Goal: Task Accomplishment & Management: Use online tool/utility

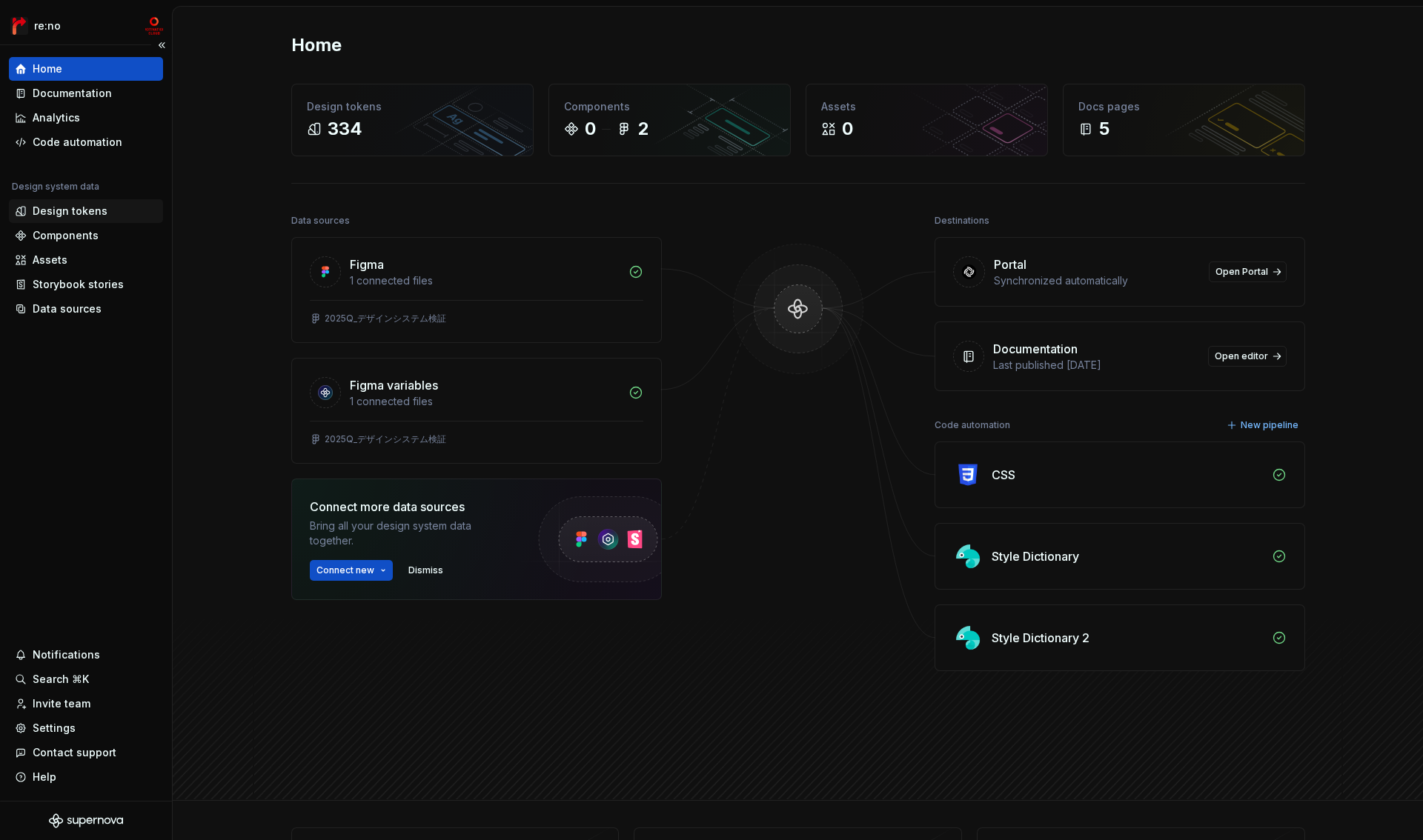
click at [87, 211] on div "Design tokens" at bounding box center [70, 211] width 75 height 15
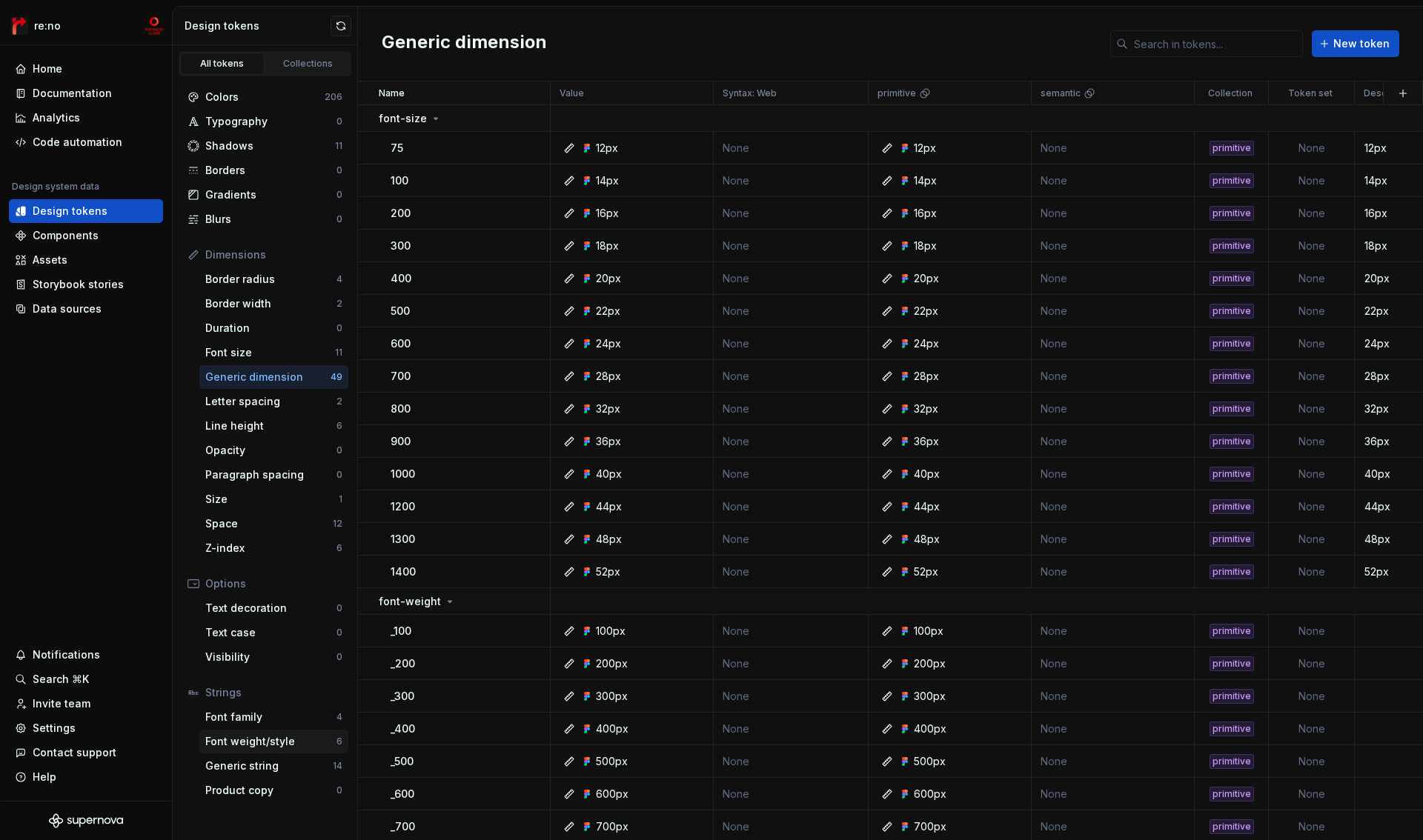
click at [257, 745] on div "Font weight/style" at bounding box center [271, 742] width 131 height 15
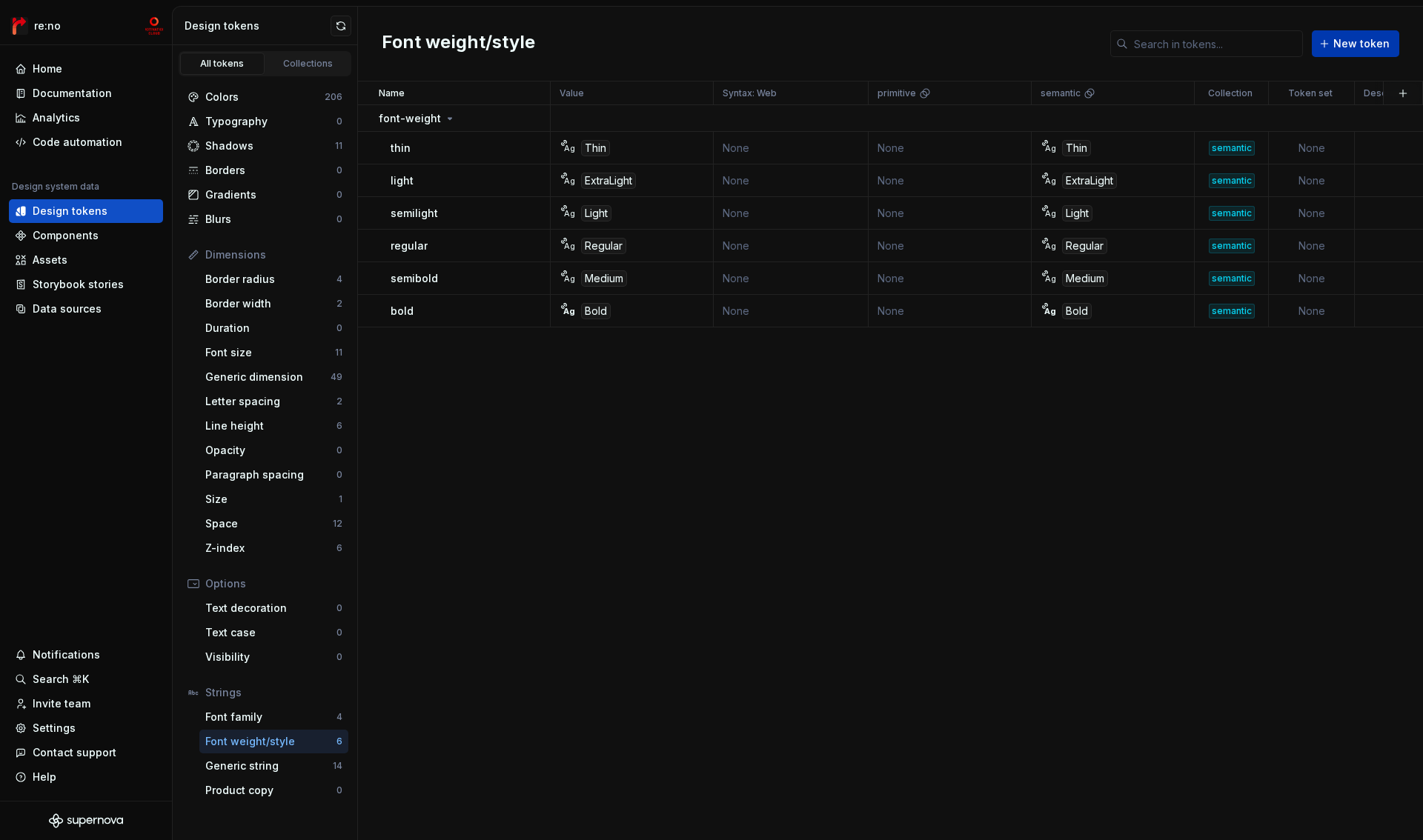
click at [1348, 41] on span "New token" at bounding box center [1361, 44] width 56 height 15
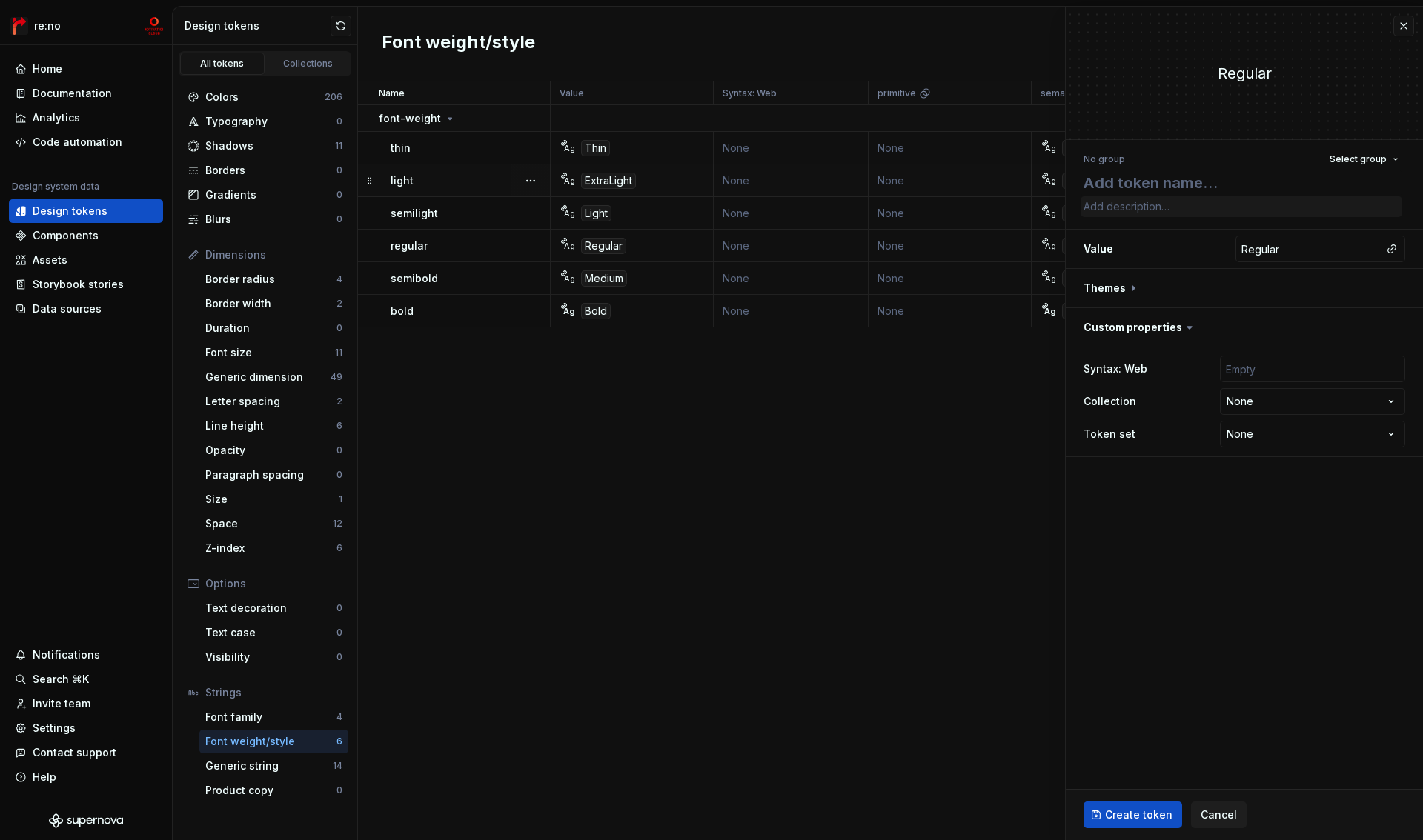
type textarea "*"
click at [1125, 184] on textarea at bounding box center [1241, 183] width 322 height 26
type textarea "T"
type textarea "*"
type textarea "Te"
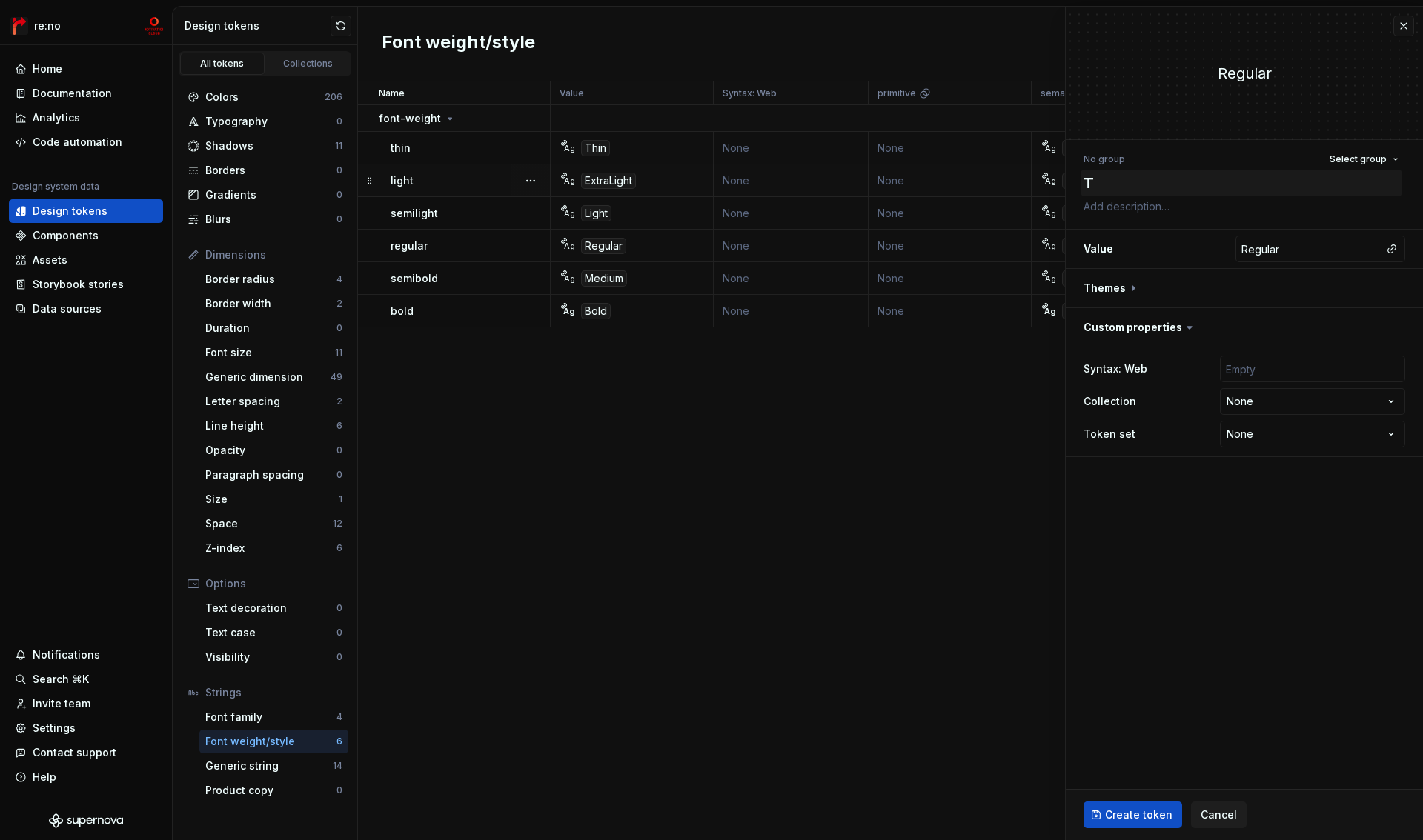
type textarea "*"
type textarea "Tes"
type textarea "*"
type textarea "Test"
type textarea "*"
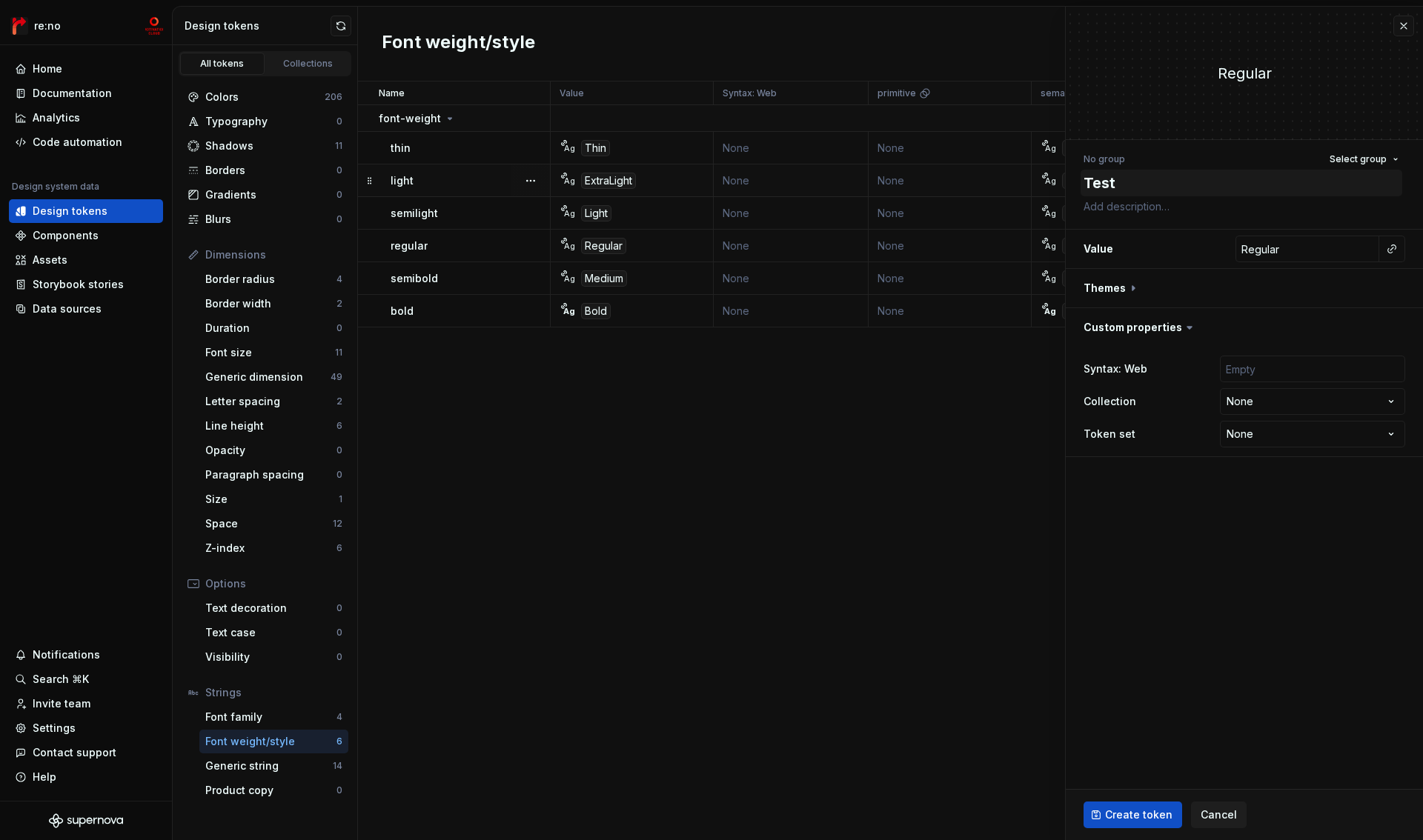
type textarea "Tes"
type textarea "*"
type textarea "Te"
type textarea "*"
type textarea "T"
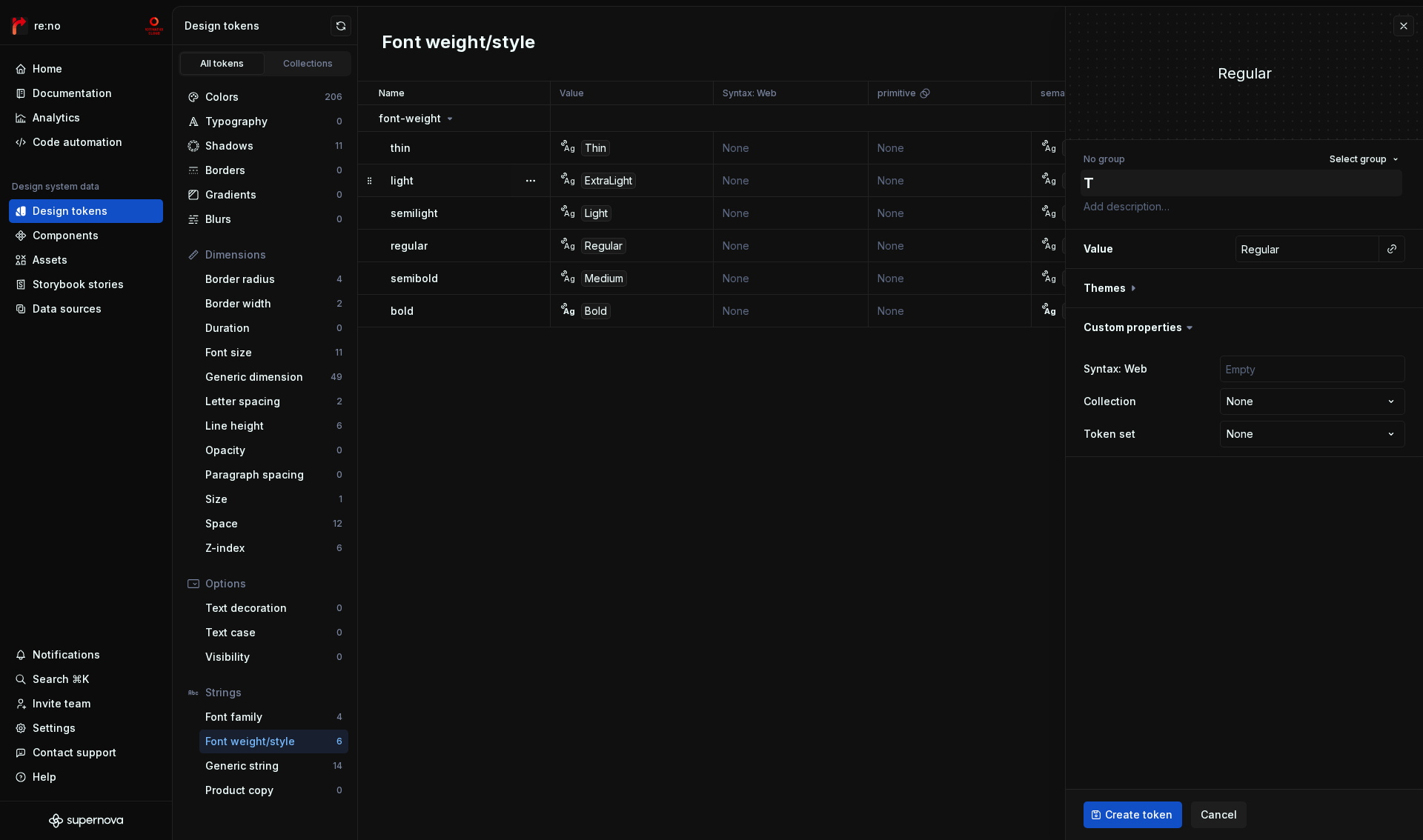
type textarea "*"
type textarea "W"
type textarea "*"
type textarea "W3"
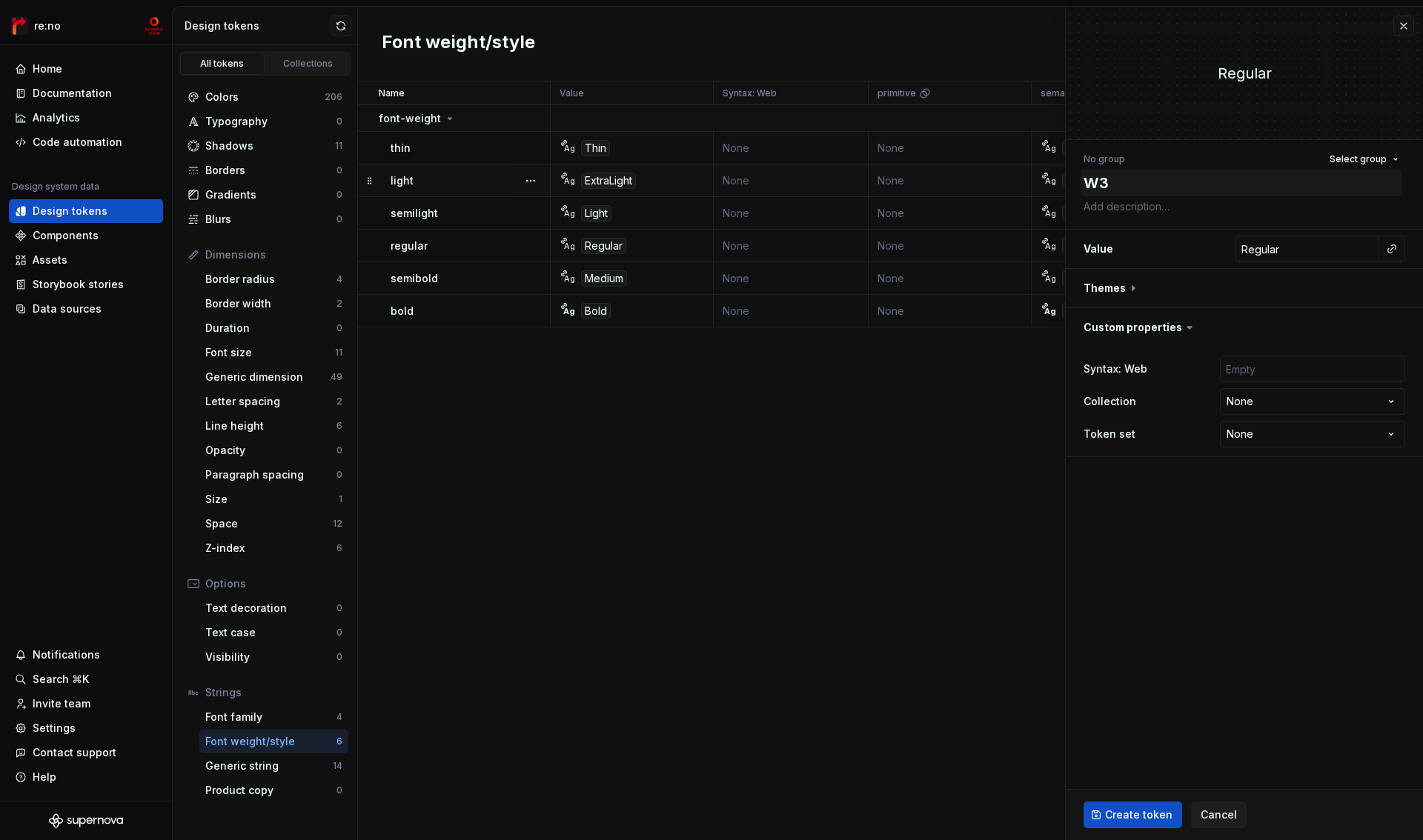
type textarea "*"
type textarea "W3"
click at [1301, 250] on input "Regular" at bounding box center [1308, 248] width 144 height 26
type textarea "*"
click at [1293, 250] on input "Regular" at bounding box center [1308, 248] width 144 height 26
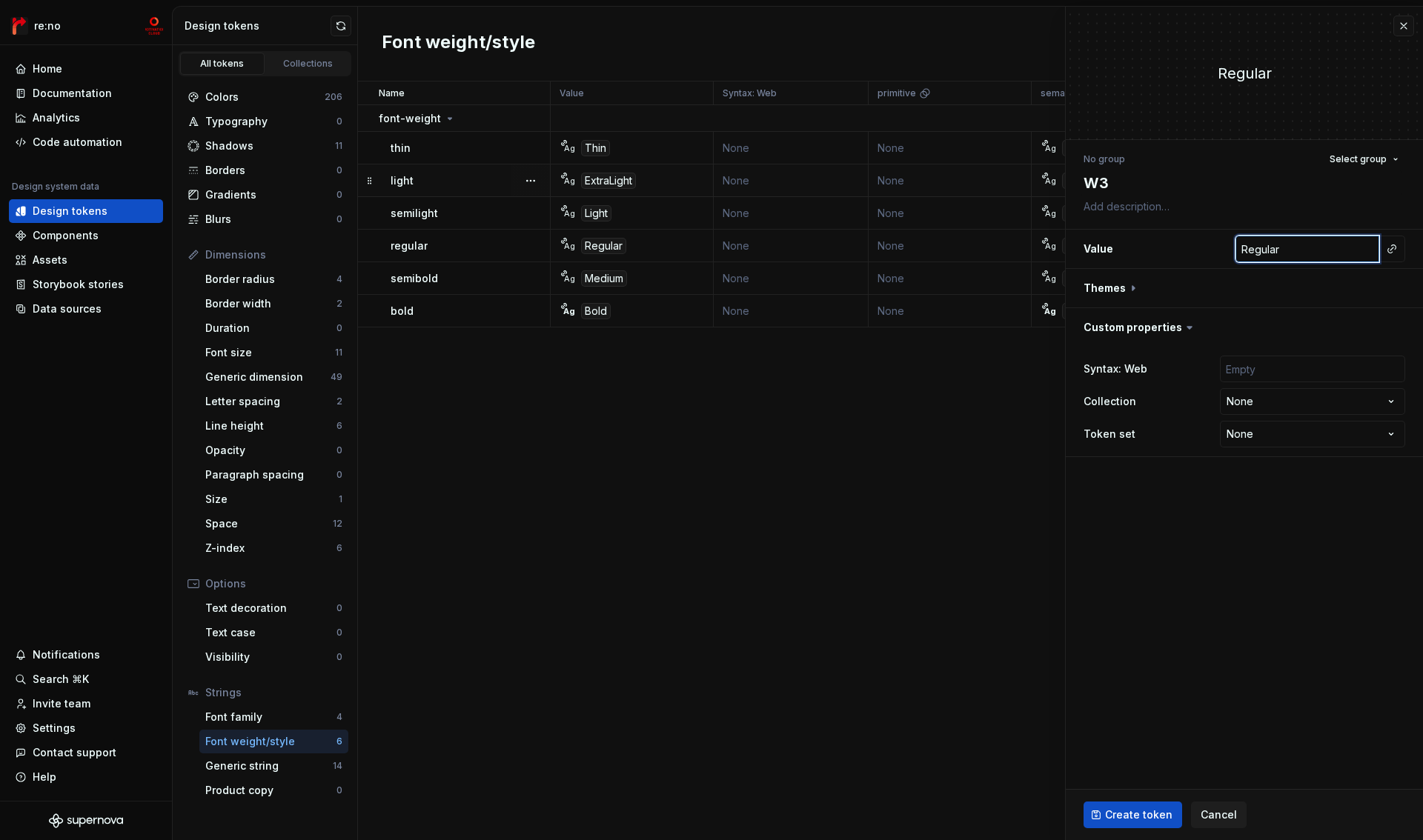
click at [1293, 250] on input "Regular" at bounding box center [1308, 248] width 144 height 26
type input "W"
type textarea "*"
type input "W3"
type textarea "*"
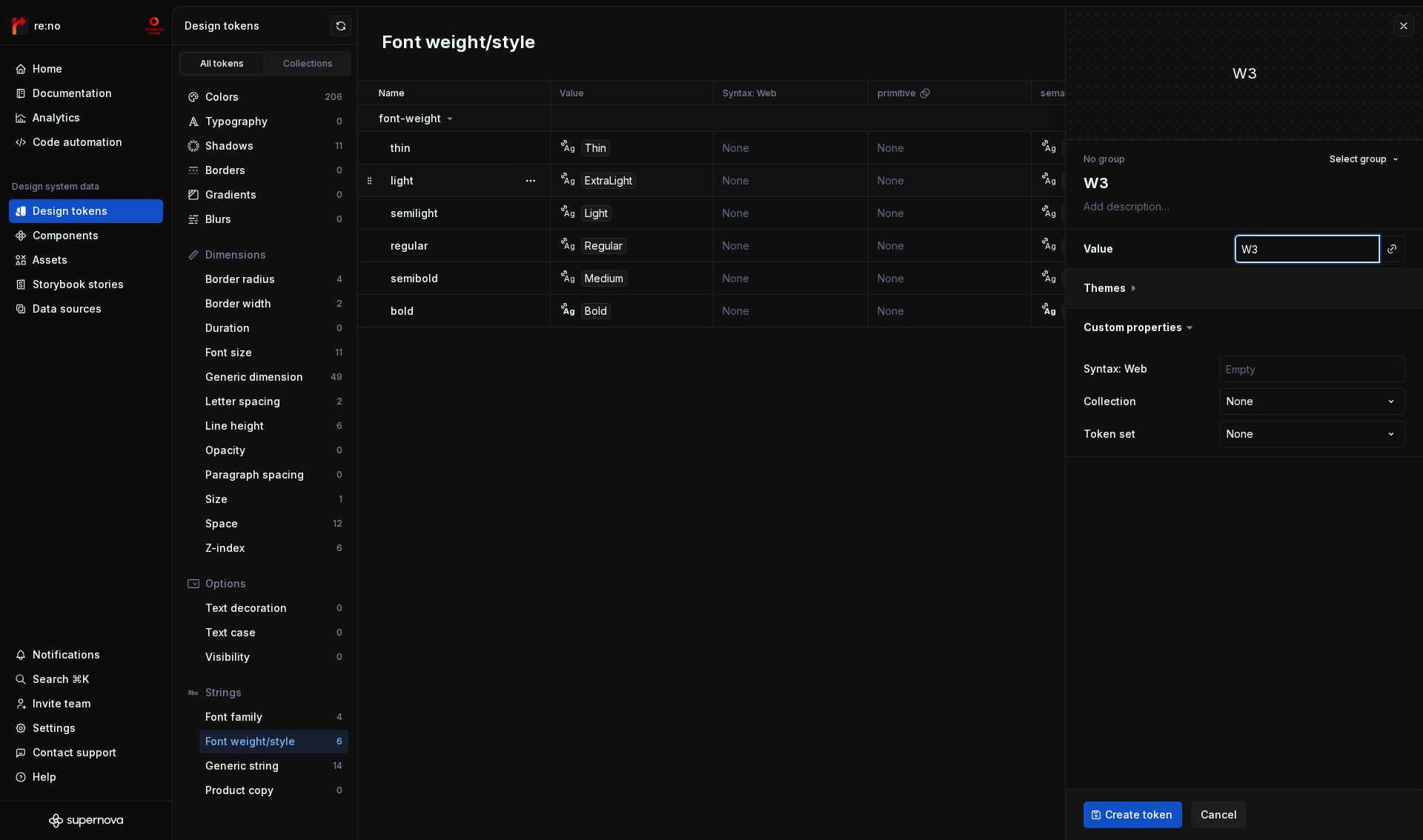
type input "W3"
click at [1109, 290] on button "button" at bounding box center [1244, 288] width 357 height 38
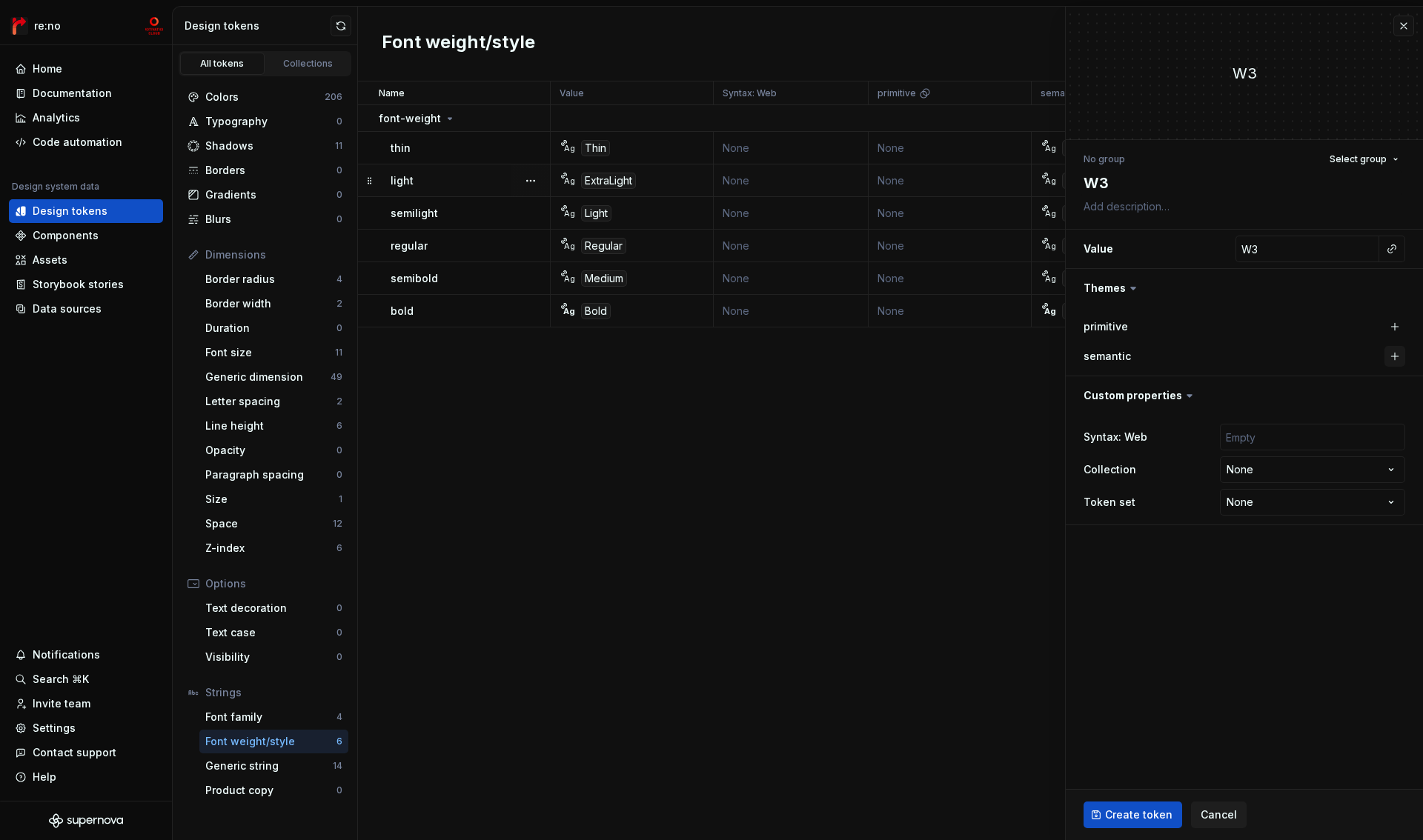
click at [1399, 358] on button "button" at bounding box center [1395, 356] width 21 height 21
type textarea "*"
click at [1264, 465] on html "re:no Home Documentation Analytics Code automation Design system data Design to…" at bounding box center [711, 420] width 1423 height 840
select select "**********"
click at [1148, 813] on span "Create token" at bounding box center [1138, 815] width 67 height 15
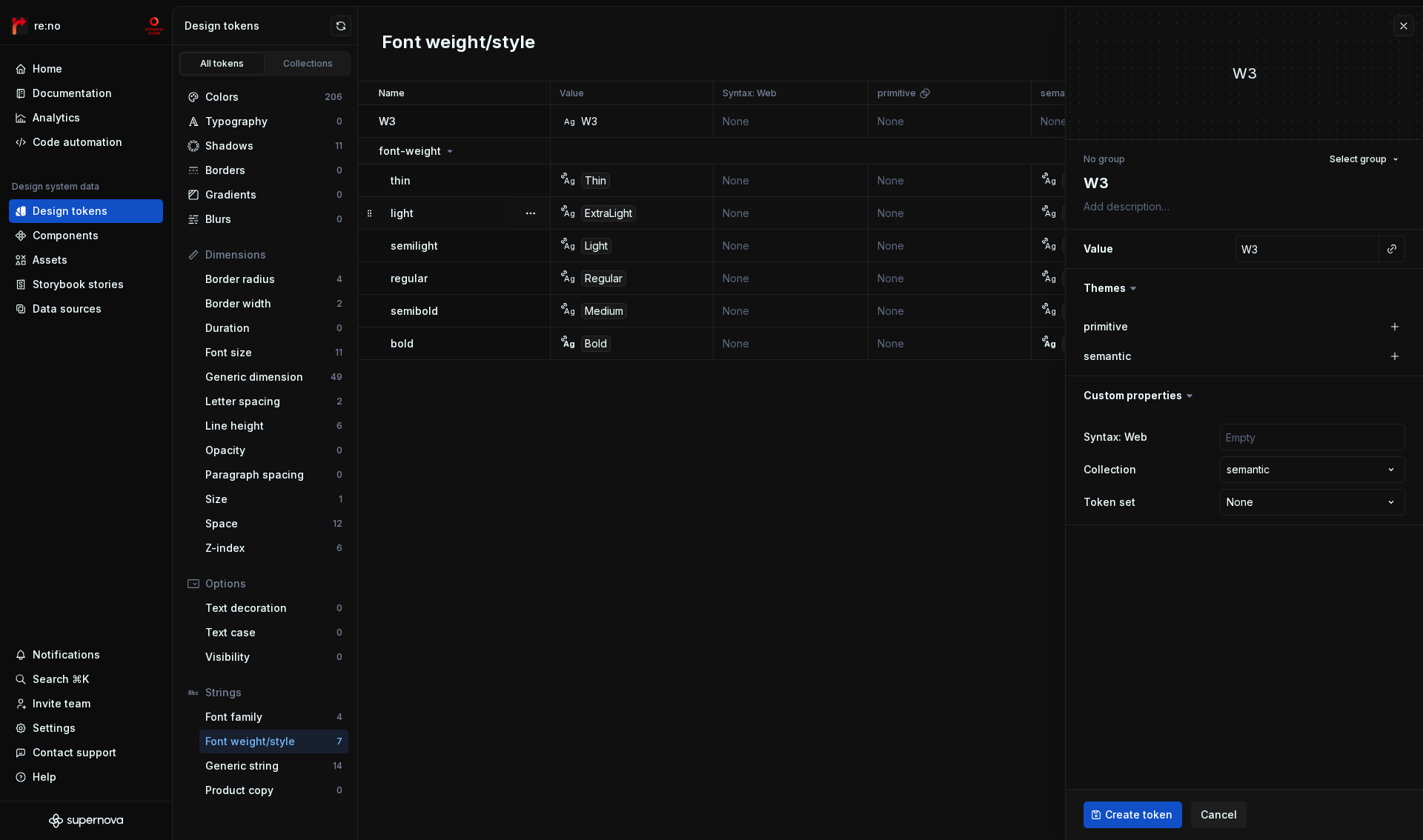
type textarea "*"
type input "Regular"
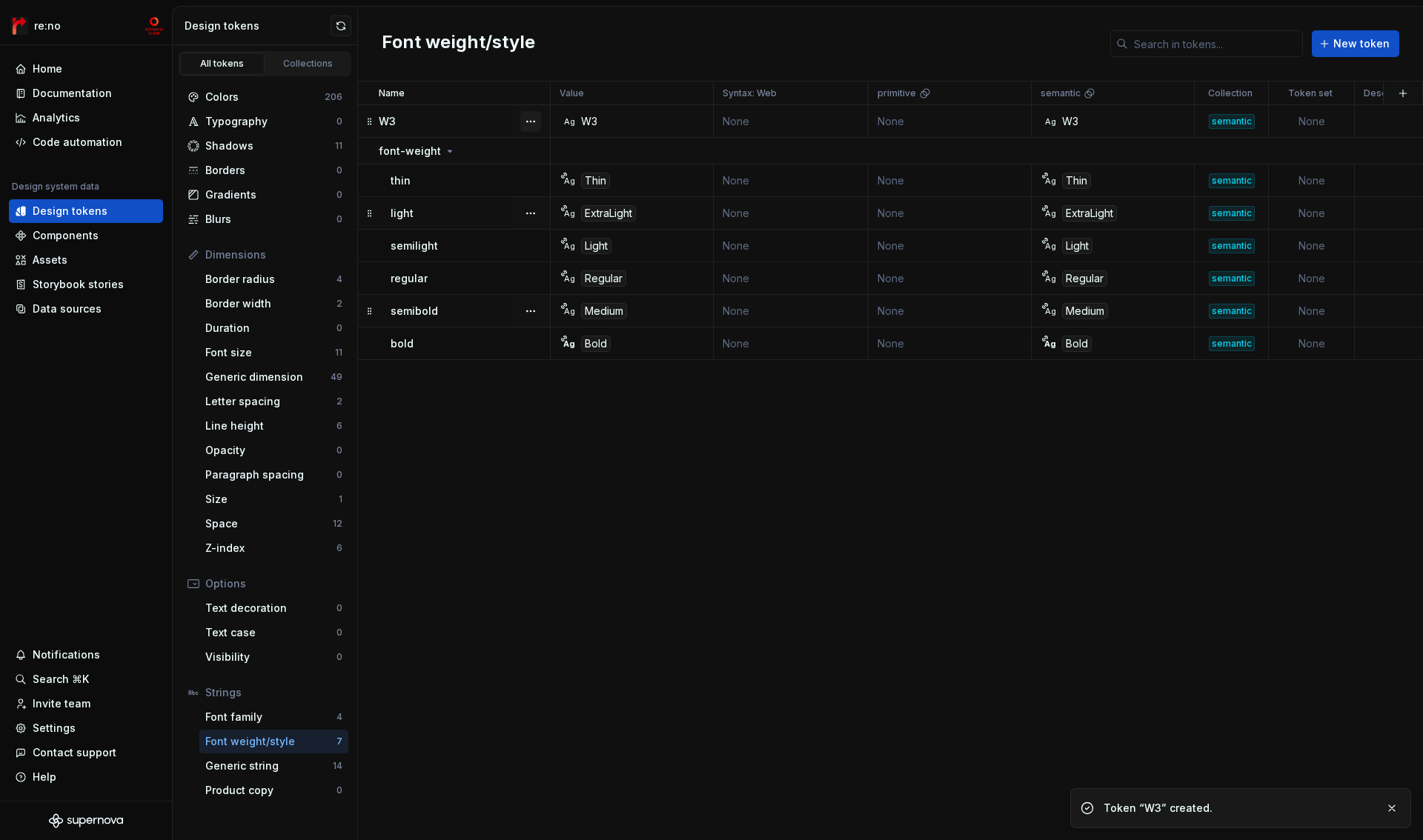
click at [526, 121] on button "button" at bounding box center [530, 121] width 21 height 21
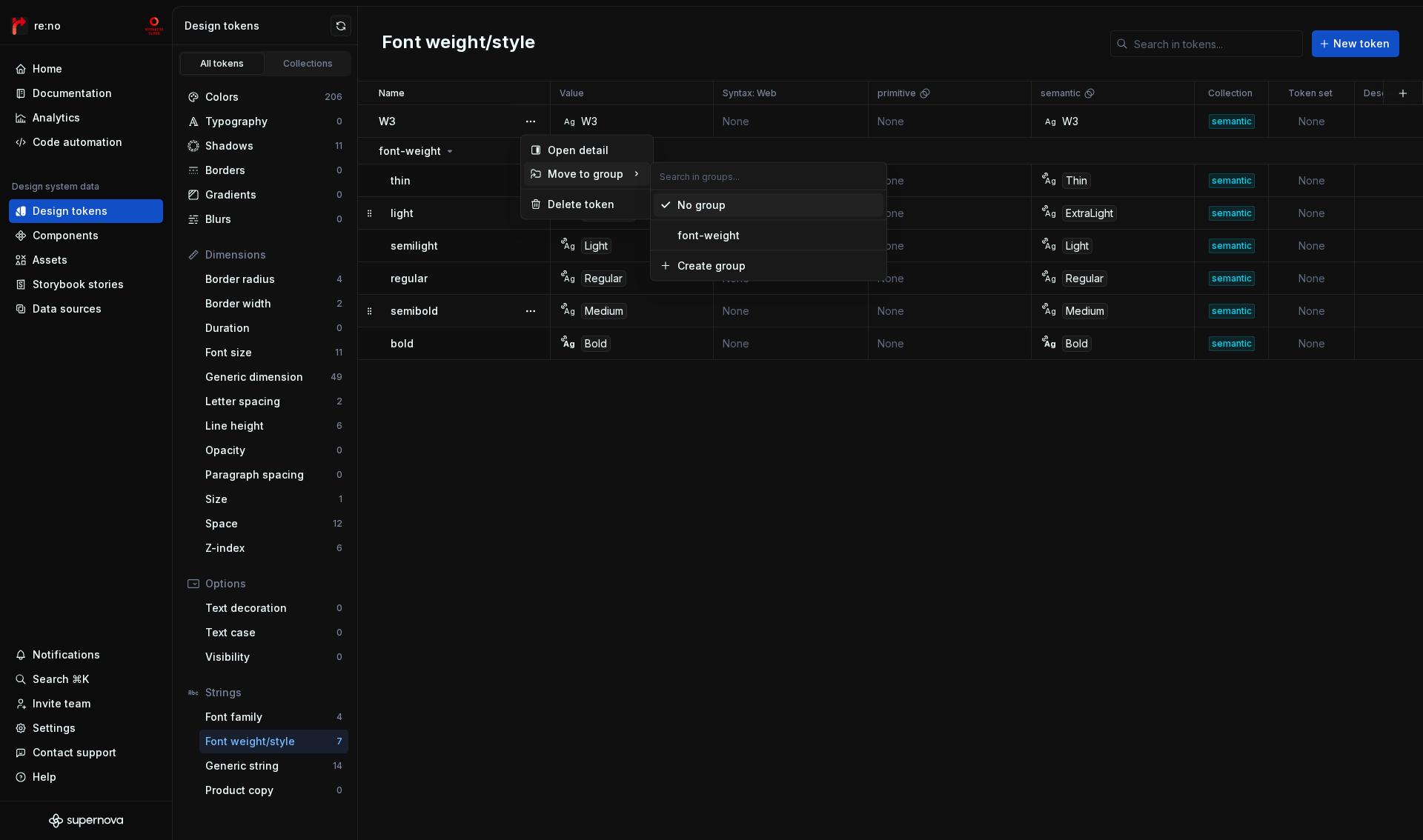
click at [579, 175] on div "Move to group" at bounding box center [586, 174] width 126 height 24
click at [702, 237] on div "font-weight" at bounding box center [708, 235] width 62 height 15
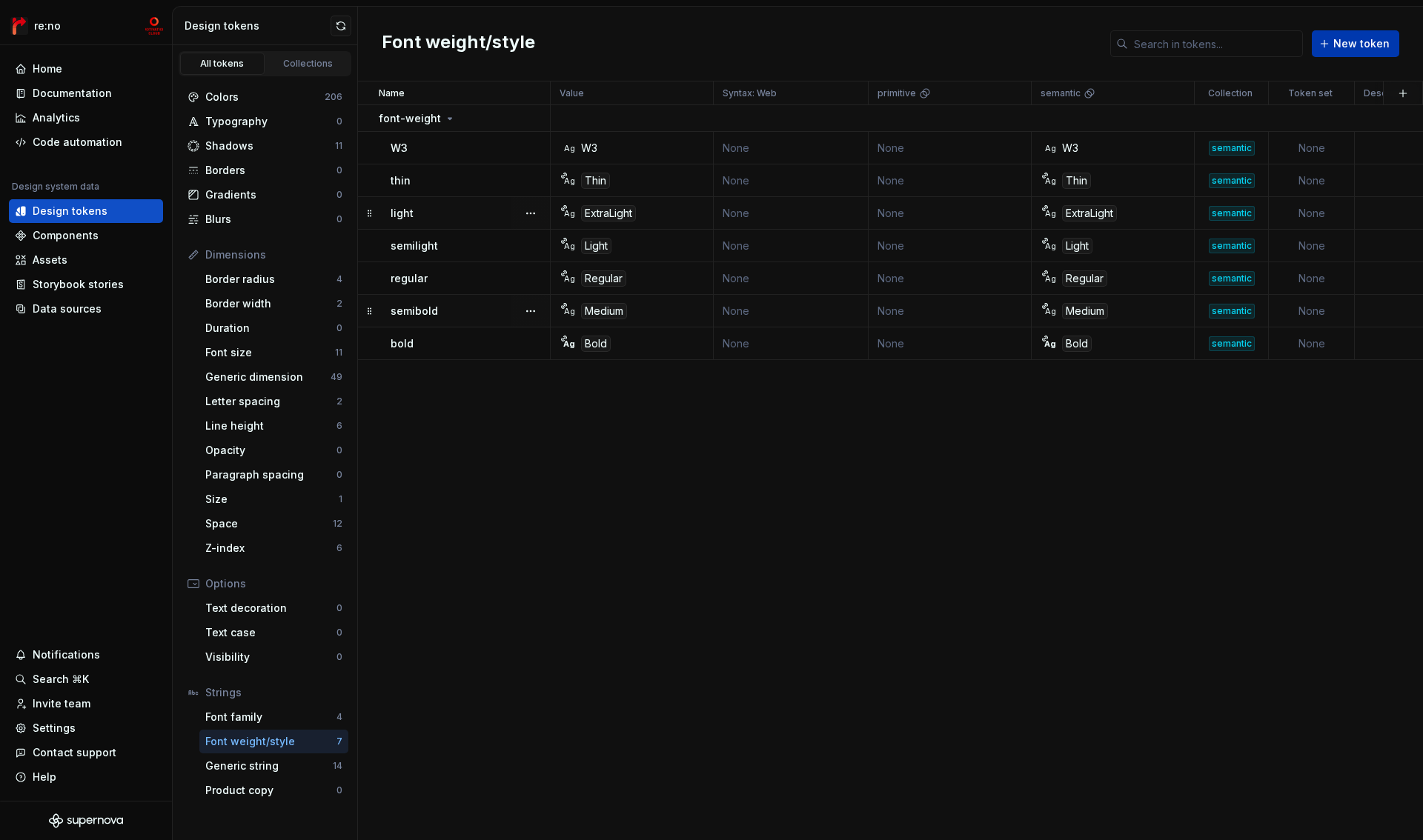
click at [1354, 44] on span "New token" at bounding box center [1361, 44] width 56 height 15
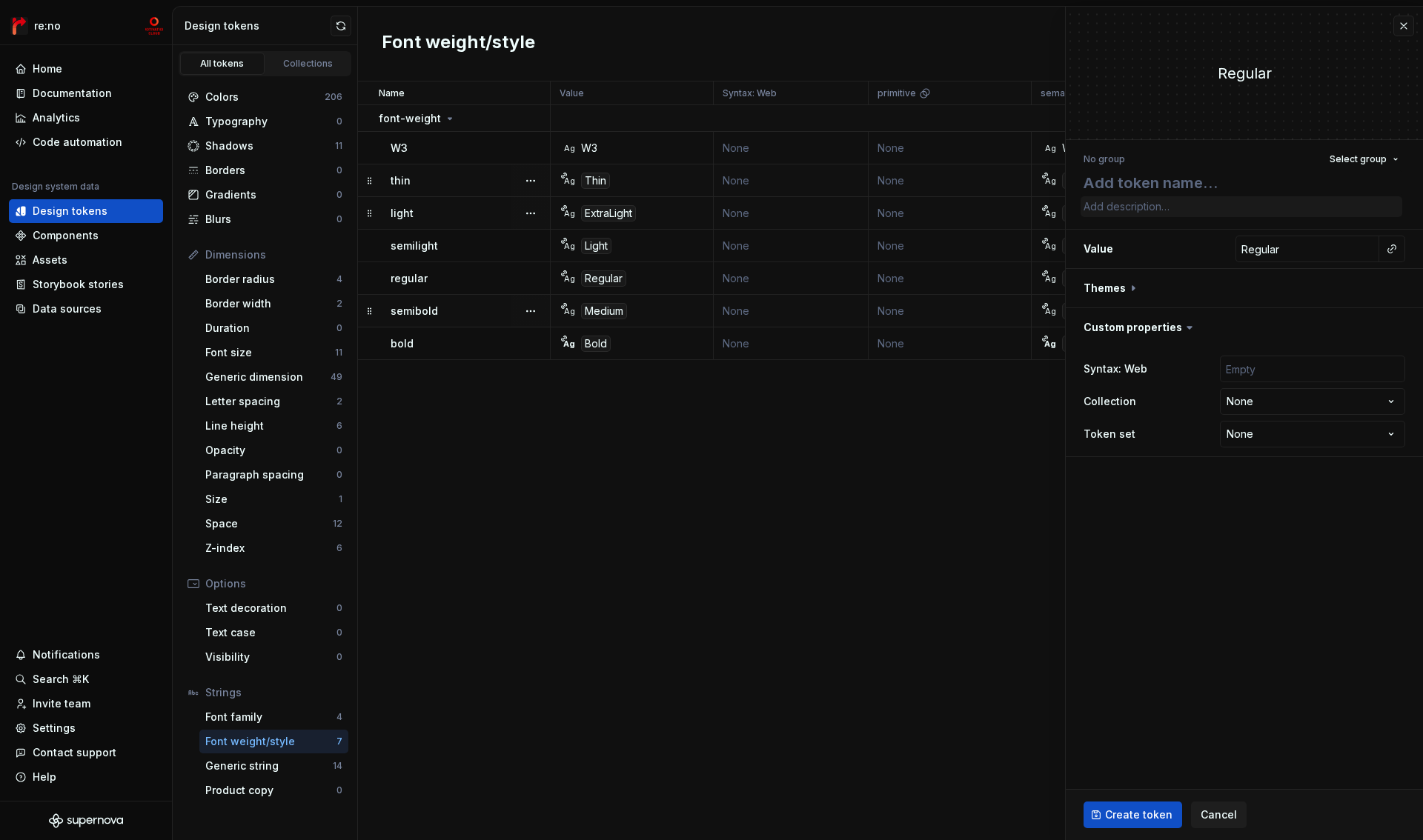
type textarea "*"
type textarea "W0"
type textarea "*"
type textarea "W0"
click at [1370, 162] on span "Select group" at bounding box center [1358, 159] width 57 height 12
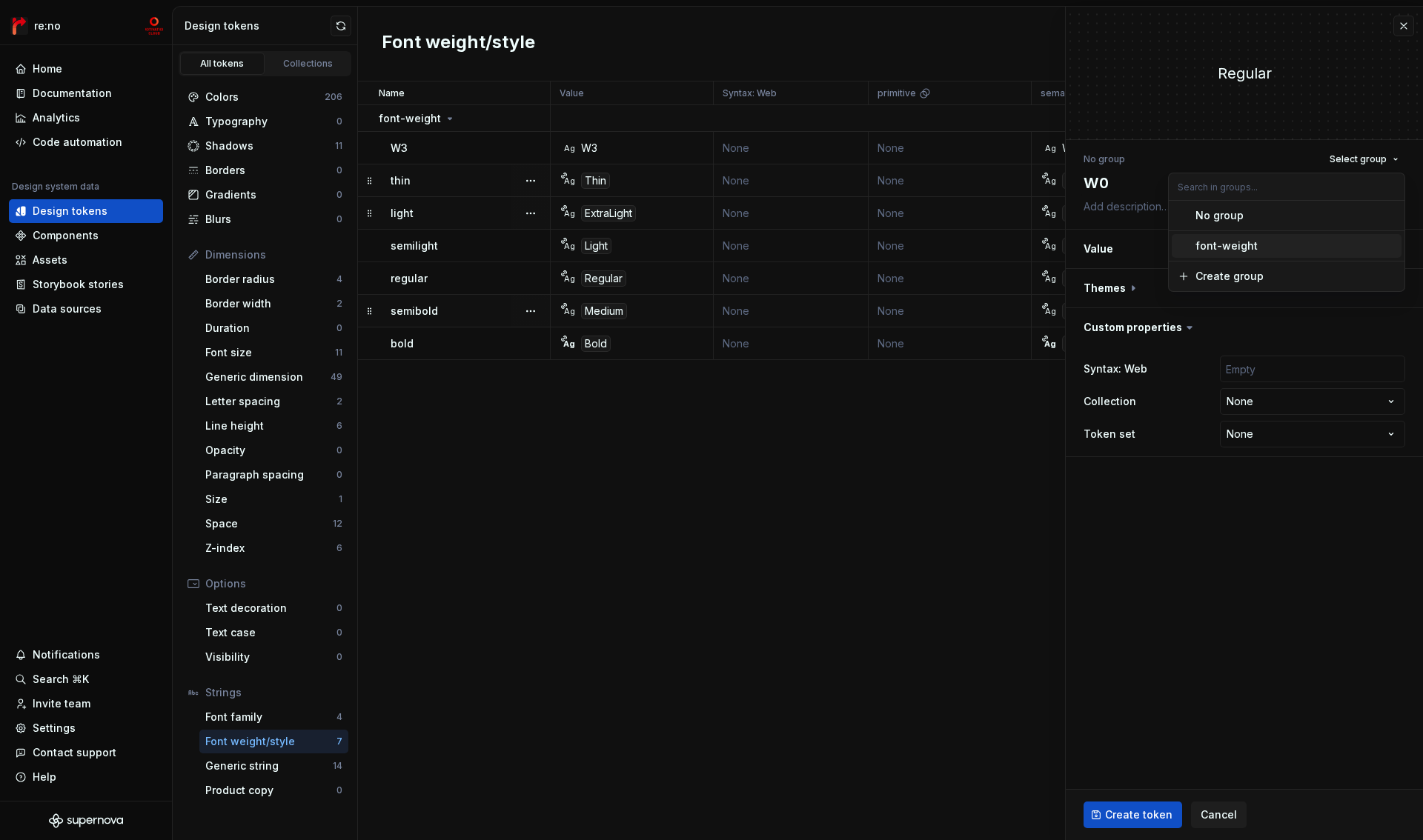
click at [1207, 248] on div "font-weight" at bounding box center [1227, 245] width 62 height 15
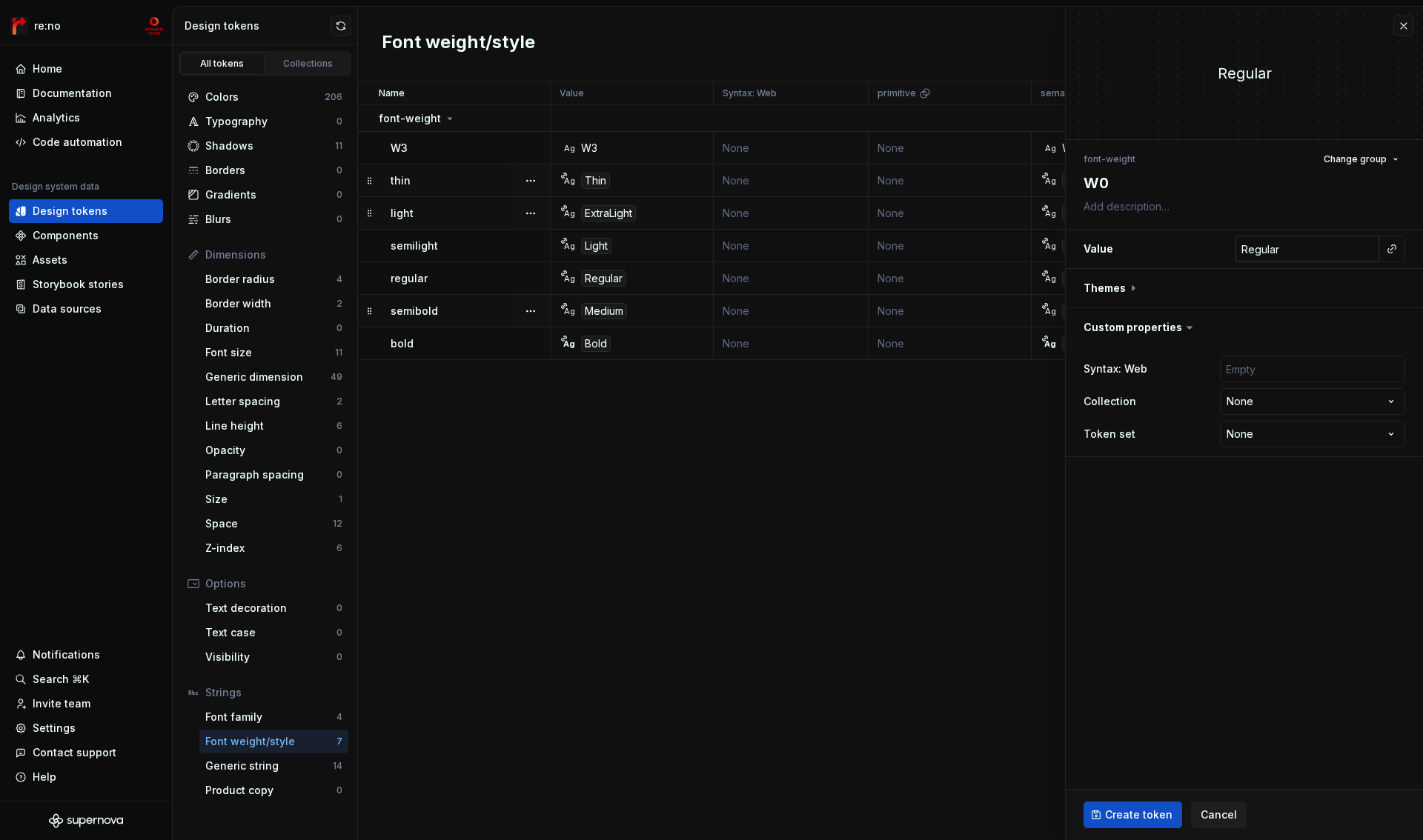
click at [1277, 253] on input "Regular" at bounding box center [1308, 248] width 144 height 26
click at [1276, 253] on input "Regular" at bounding box center [1308, 248] width 144 height 26
paste input "W0"
type textarea "*"
type input "W0"
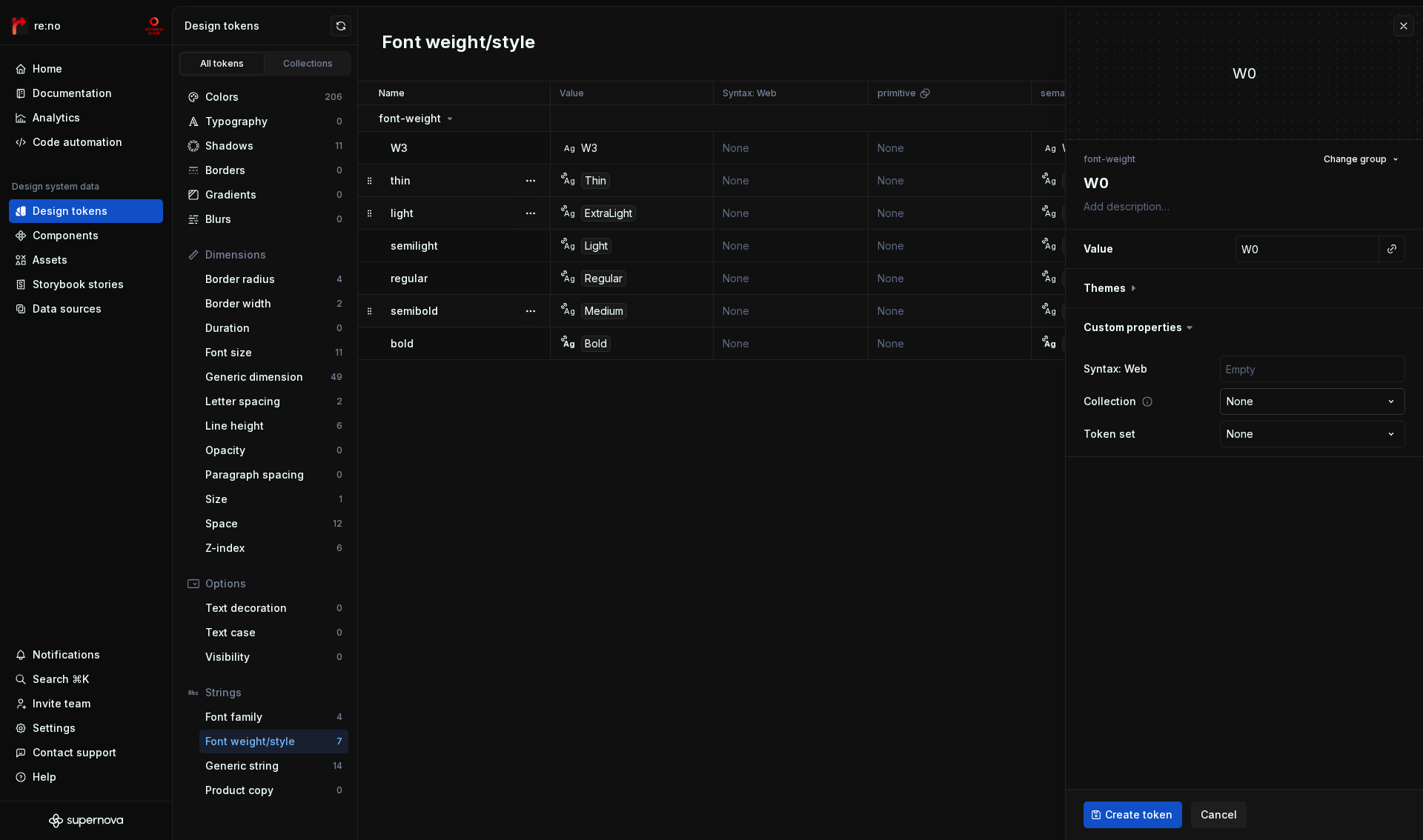
type textarea "*"
click at [1258, 403] on html "re:no Home Documentation Analytics Code automation Design system data Design to…" at bounding box center [711, 420] width 1423 height 840
select select "**********"
click at [1121, 287] on button "button" at bounding box center [1244, 288] width 357 height 38
click at [1395, 358] on button "button" at bounding box center [1395, 356] width 21 height 21
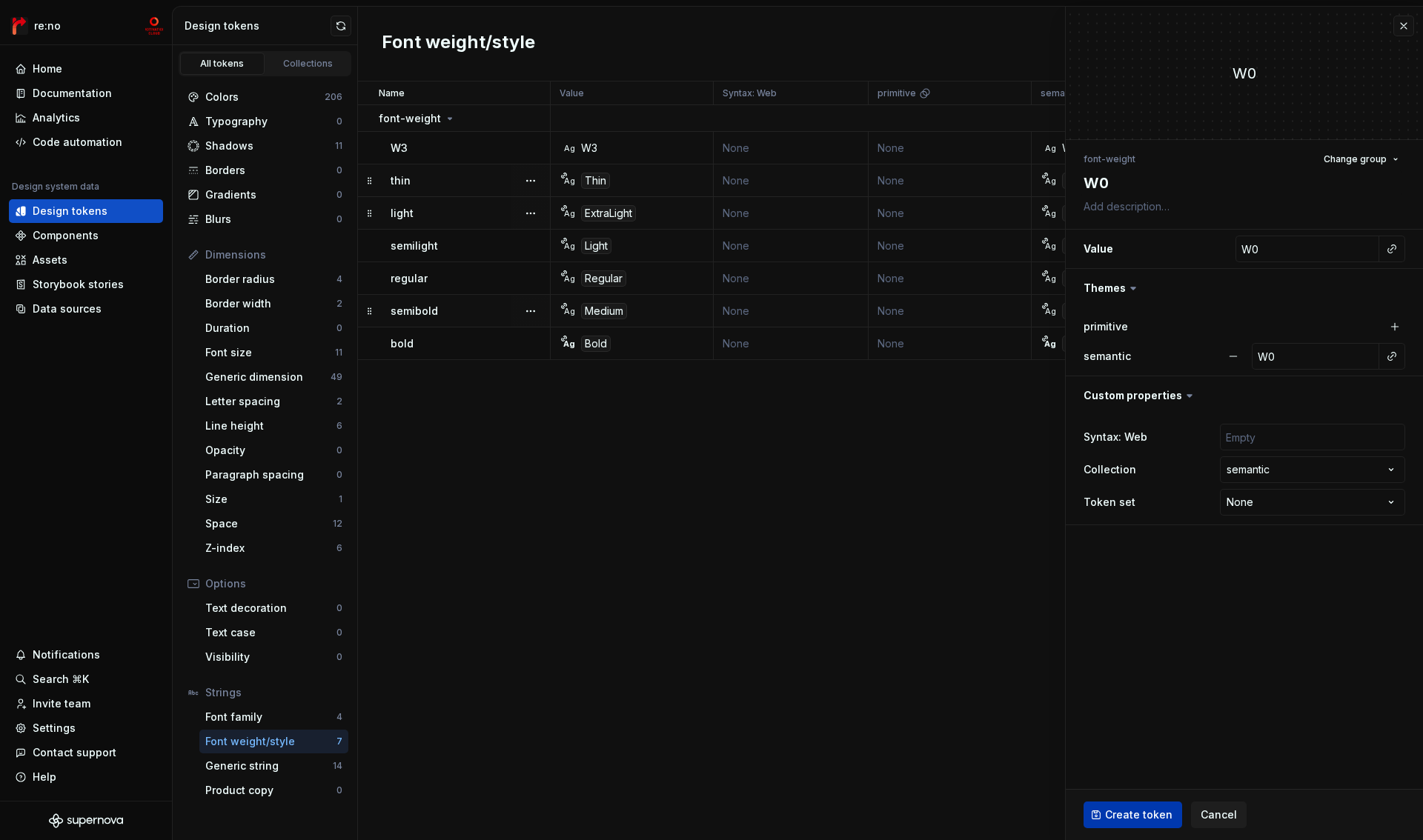
click at [1157, 816] on span "Create token" at bounding box center [1138, 815] width 67 height 15
type textarea "*"
type input "Regular"
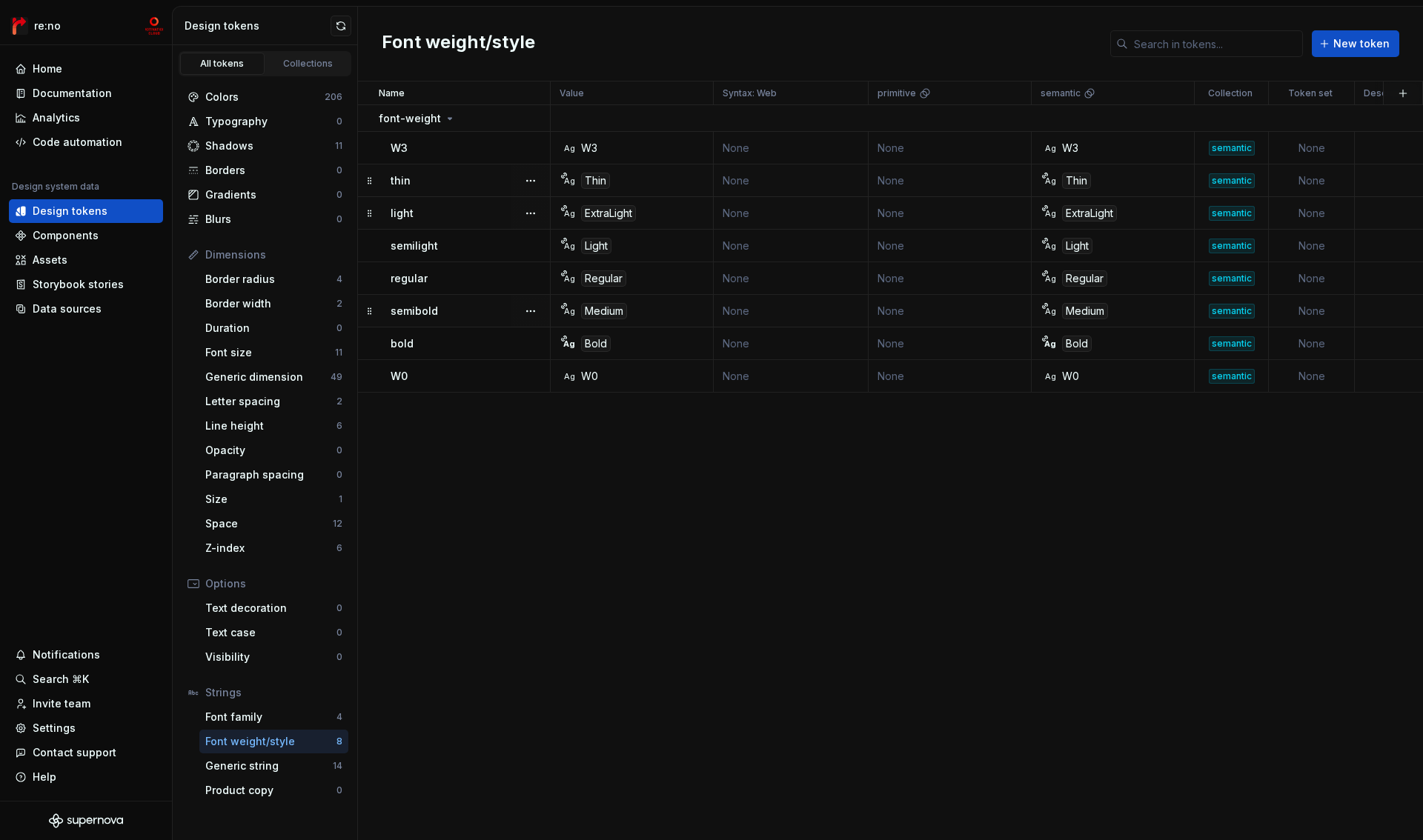
click at [1340, 57] on div "Font weight/style New token" at bounding box center [890, 44] width 1065 height 75
click at [1340, 47] on span "New token" at bounding box center [1361, 44] width 56 height 15
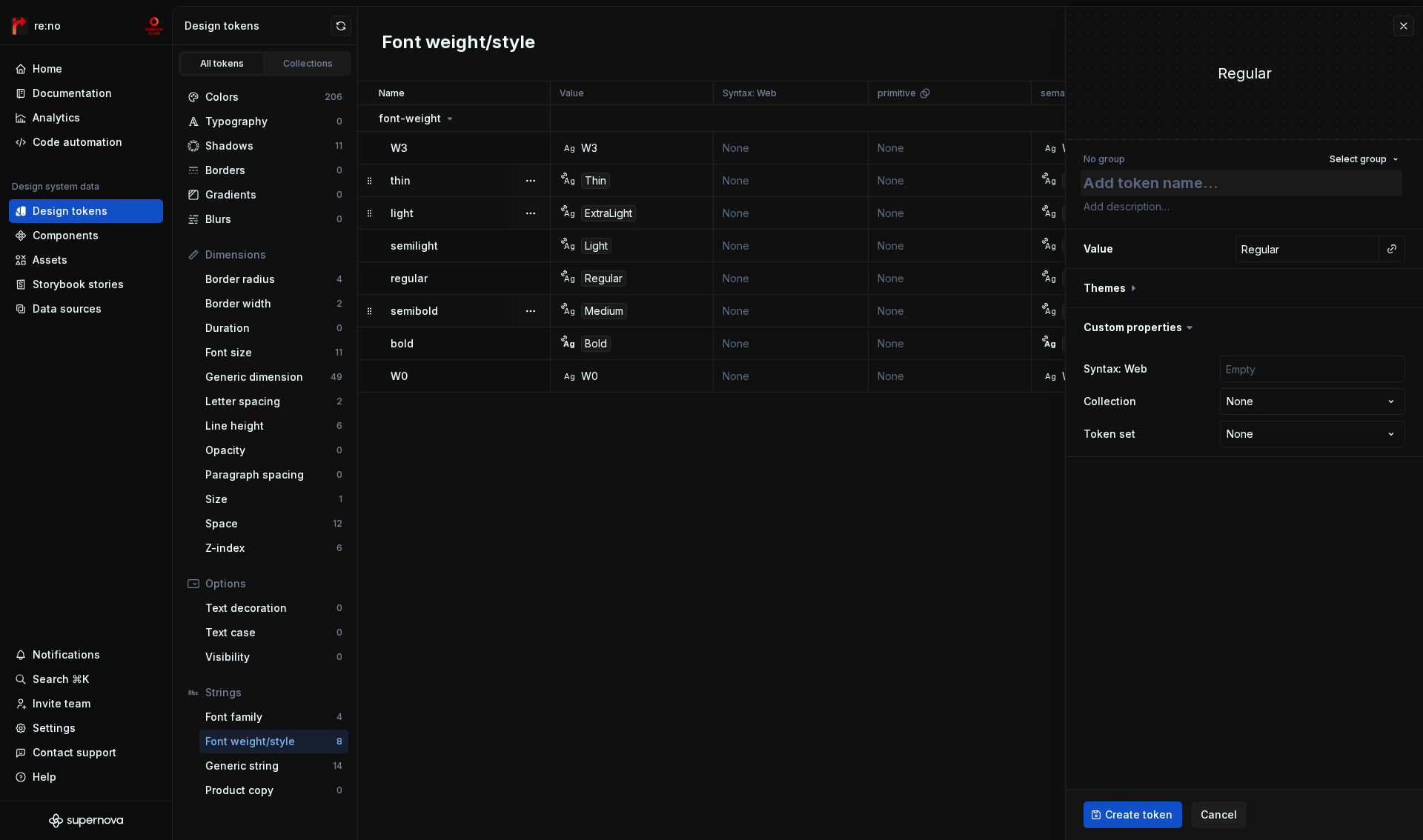
type textarea "*"
type textarea "W0"
type textarea "*"
type textarea "W"
type textarea "*"
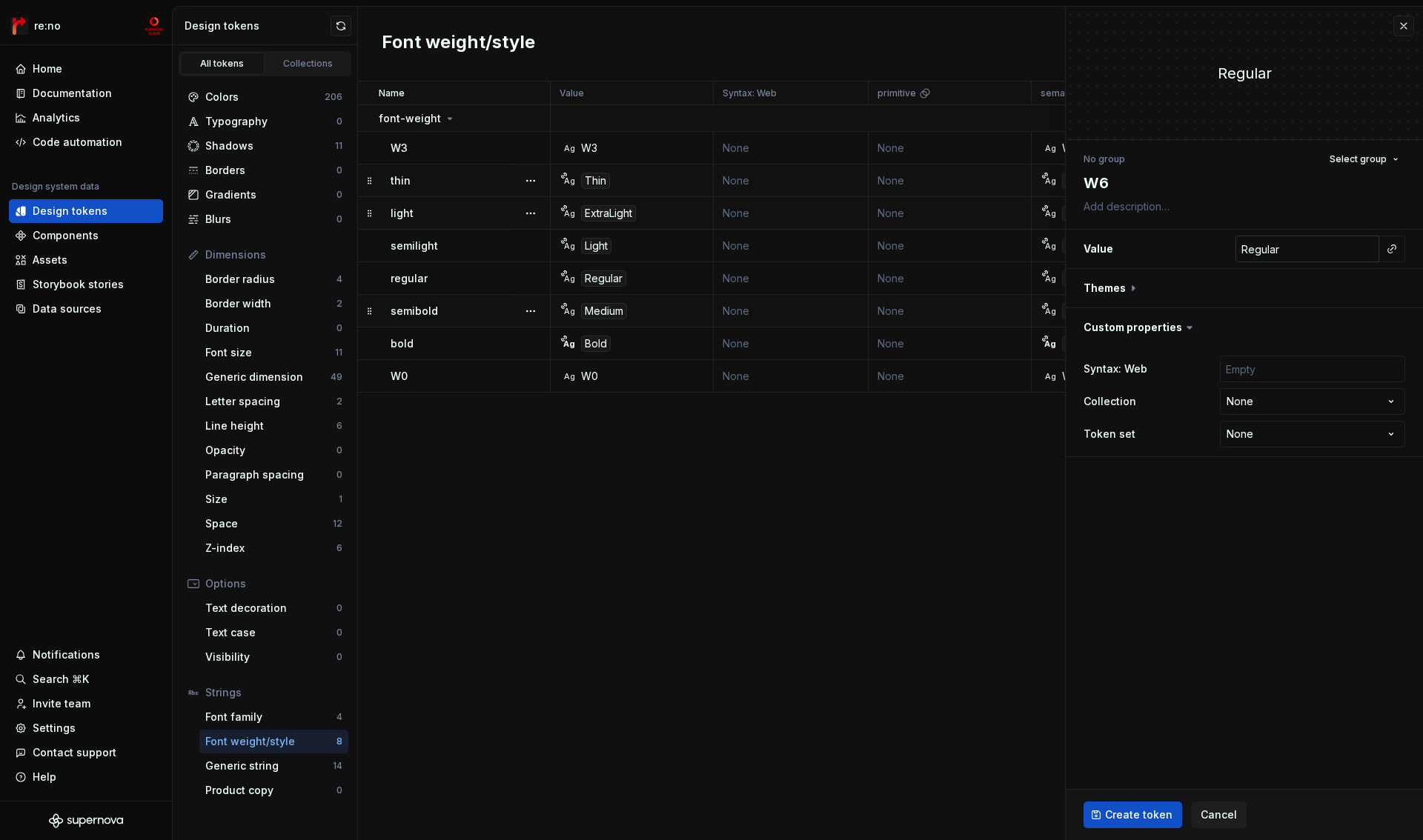
type textarea "W6"
click at [1311, 251] on input "Regular" at bounding box center [1308, 248] width 144 height 26
paste input "W0"
type textarea "*"
type input "W0"
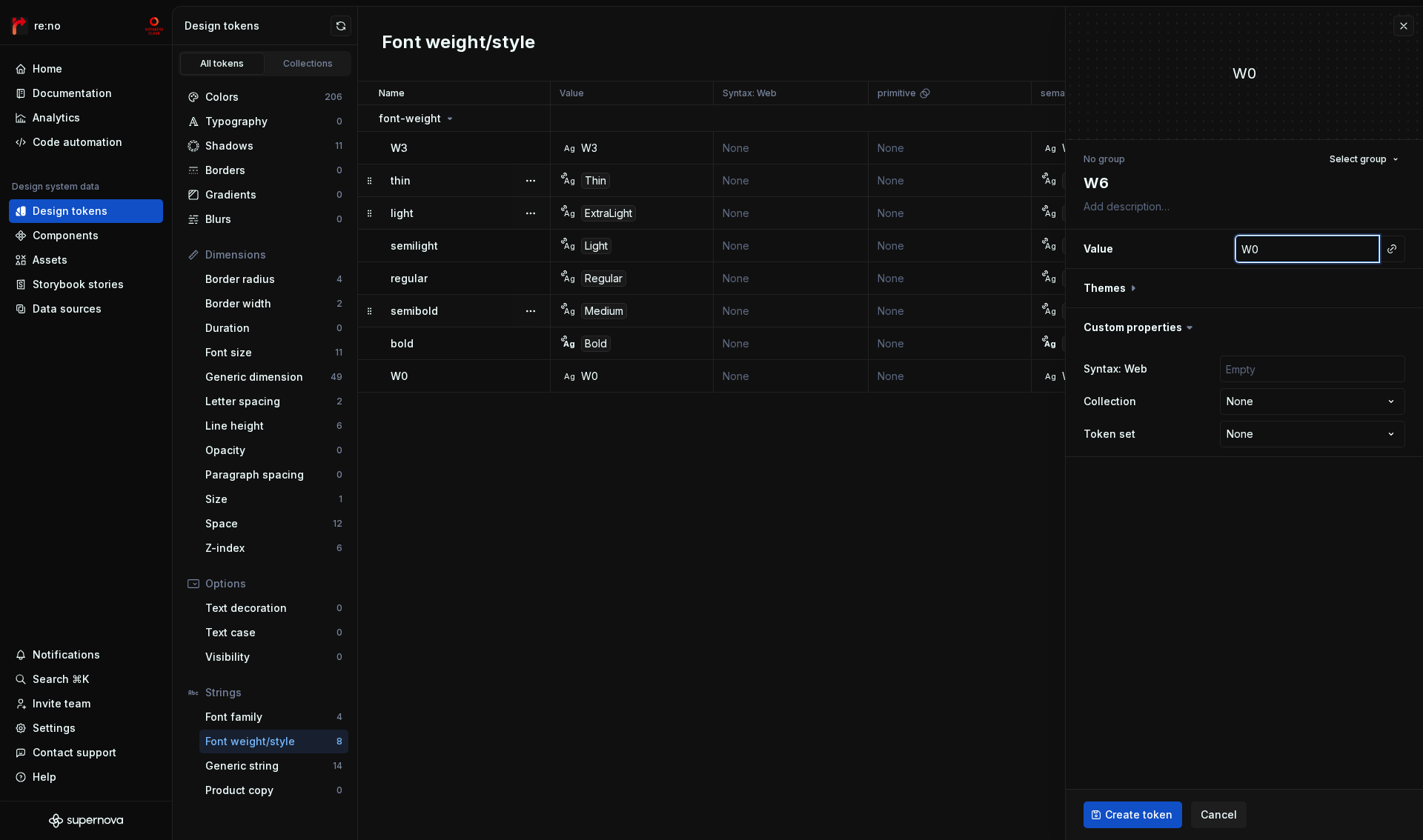
type textarea "*"
type input "W"
type textarea "*"
type input "W6"
click at [1122, 291] on button "button" at bounding box center [1244, 288] width 357 height 38
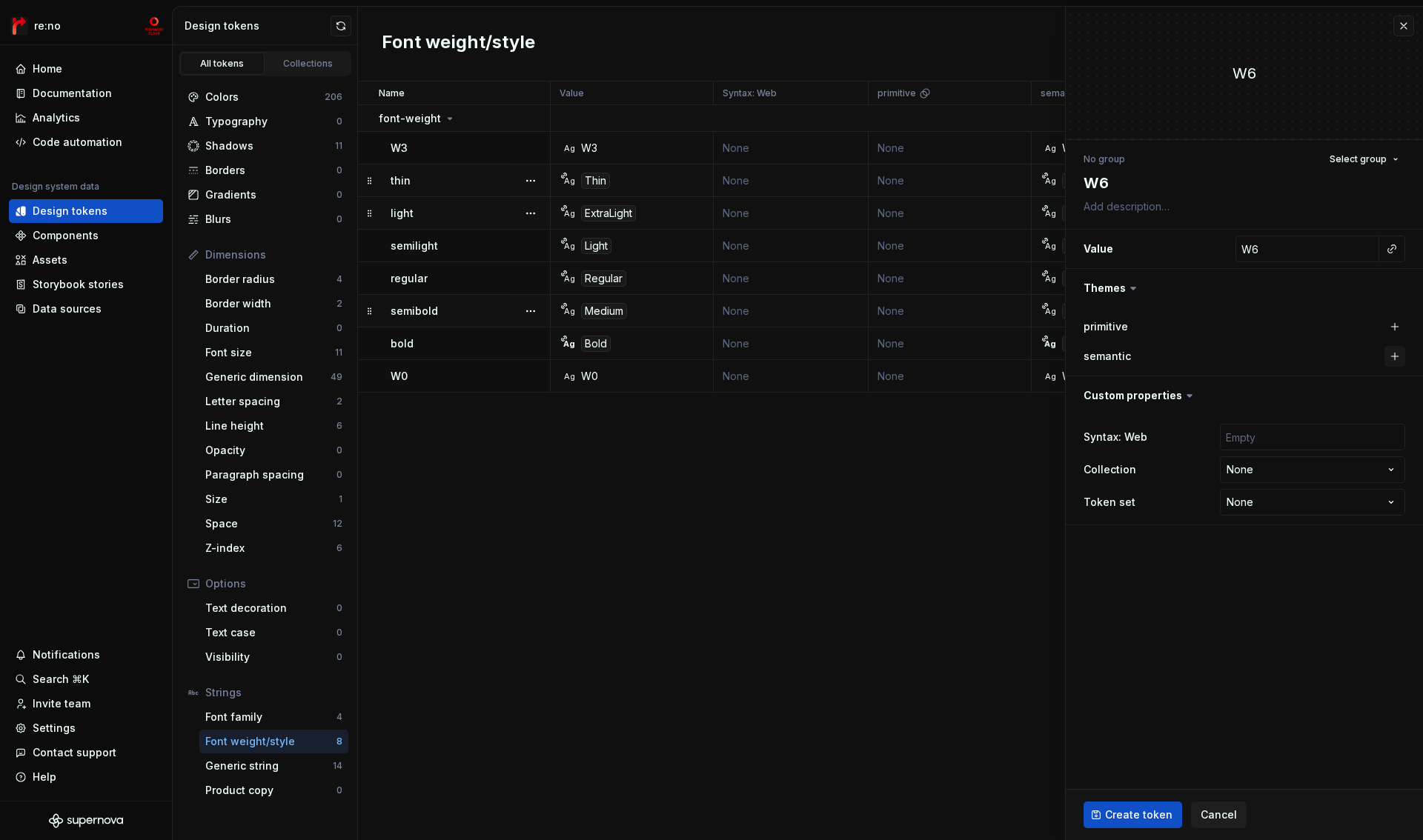
click at [1393, 358] on button "button" at bounding box center [1395, 356] width 21 height 21
type textarea "*"
click at [1300, 479] on html "re:no Home Documentation Analytics Code automation Design system data Design to…" at bounding box center [711, 420] width 1423 height 840
select select "**********"
click at [1356, 158] on span "Select group" at bounding box center [1358, 159] width 57 height 12
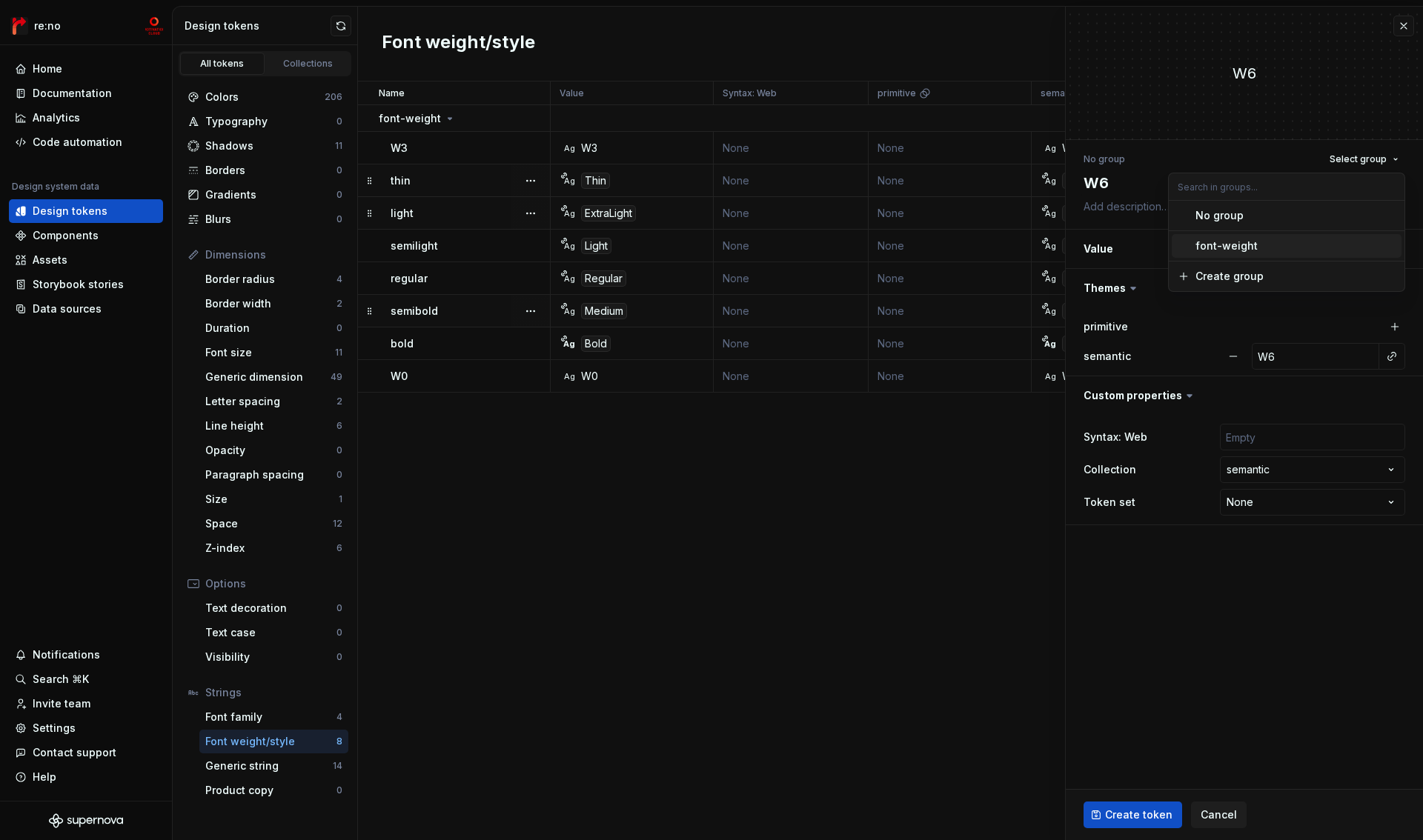
click at [1233, 243] on div "font-weight" at bounding box center [1227, 245] width 62 height 15
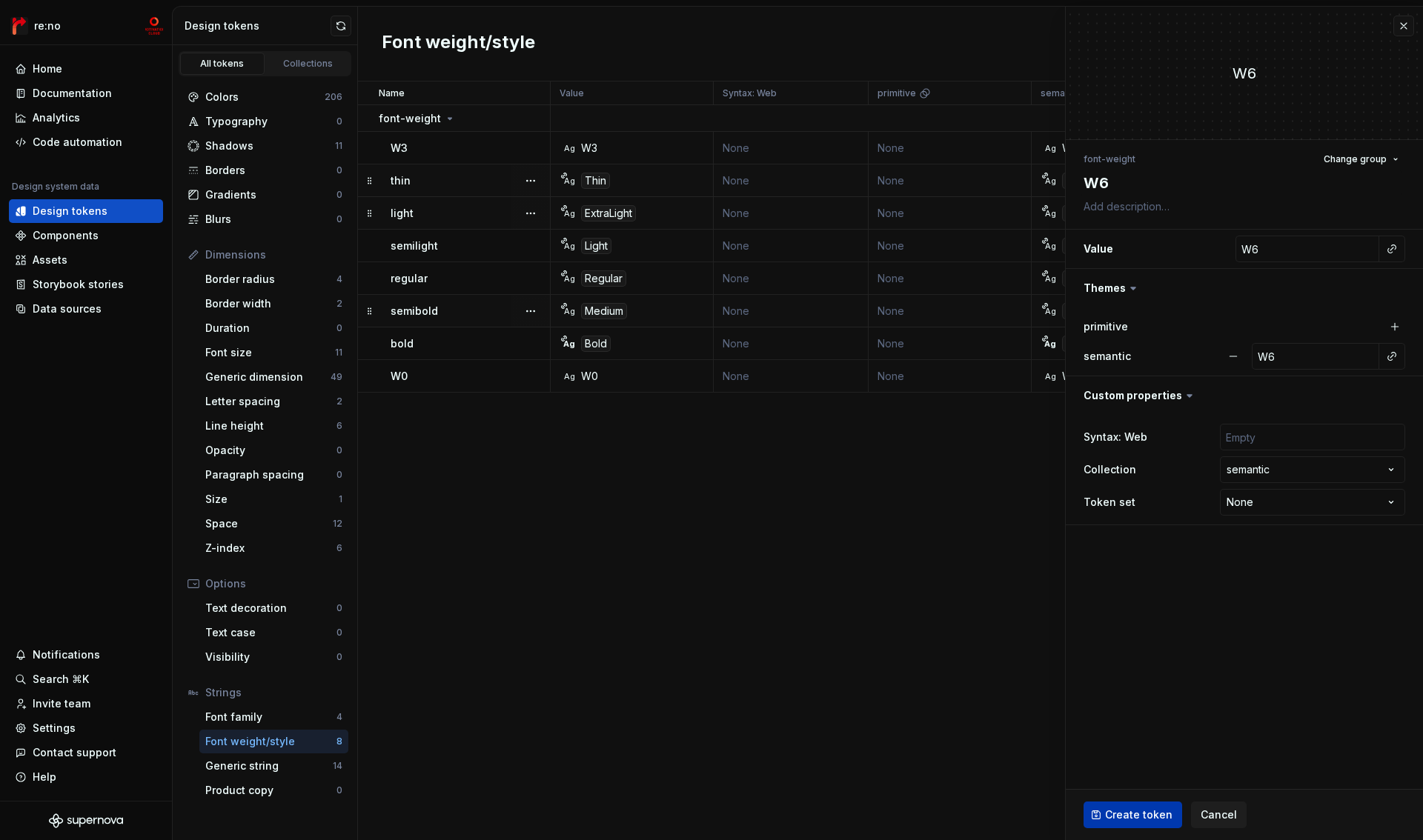
click at [1142, 815] on span "Create token" at bounding box center [1138, 815] width 67 height 15
click at [501, 121] on button "button" at bounding box center [506, 118] width 21 height 21
type textarea "*"
type input "Regular"
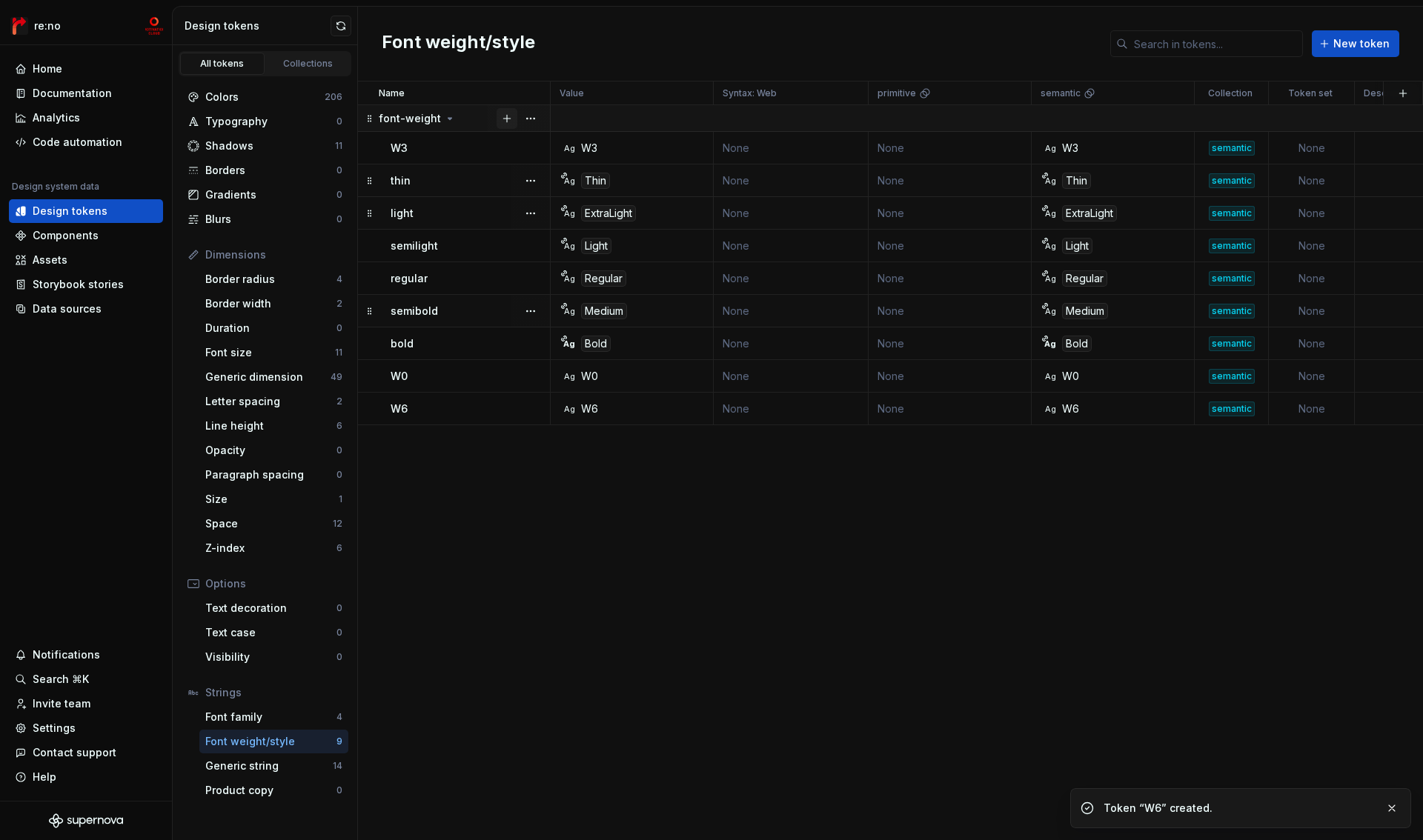
click at [501, 121] on button "button" at bounding box center [506, 118] width 21 height 21
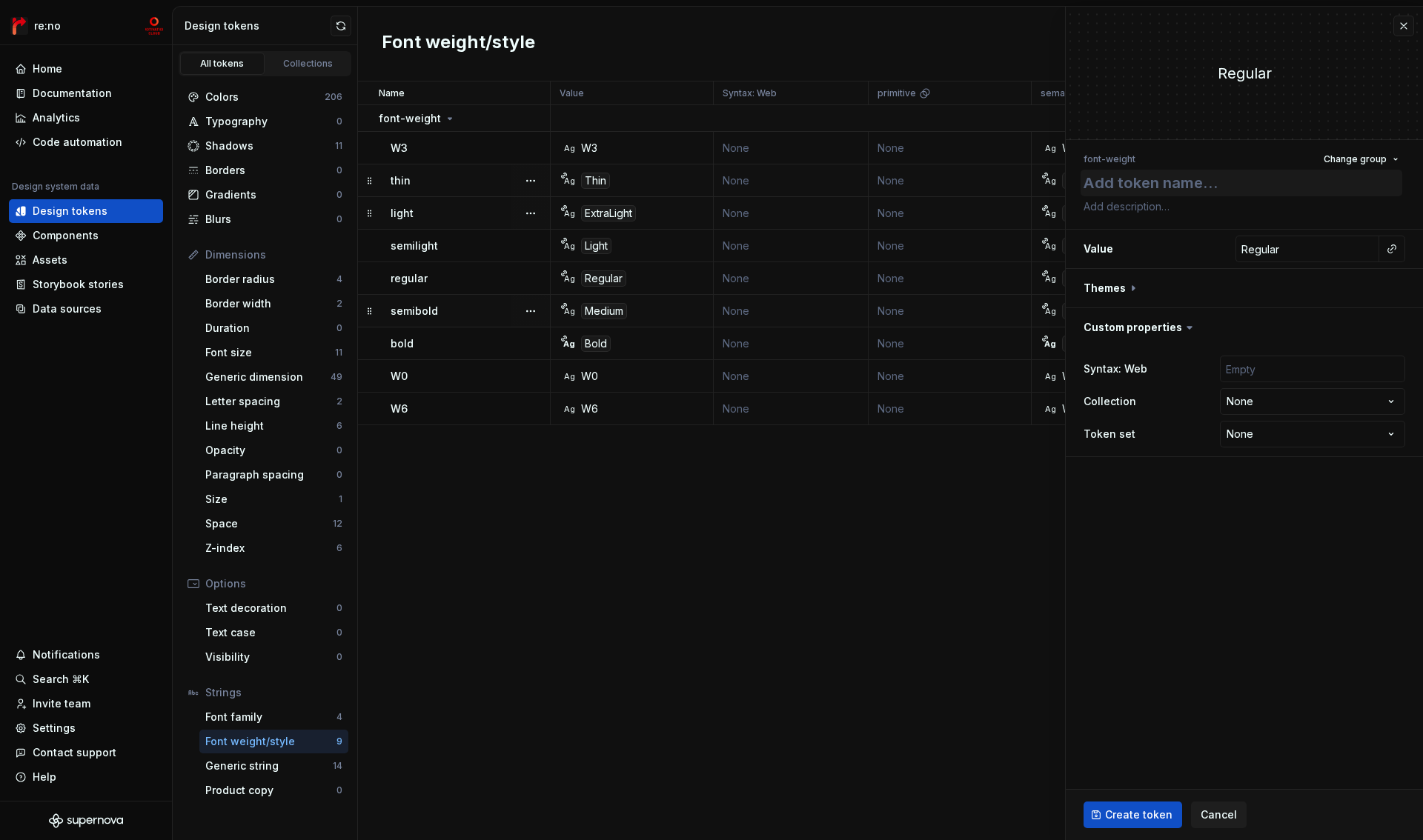
type textarea "*"
type textarea "W0"
type textarea "*"
type textarea "W"
type textarea "*"
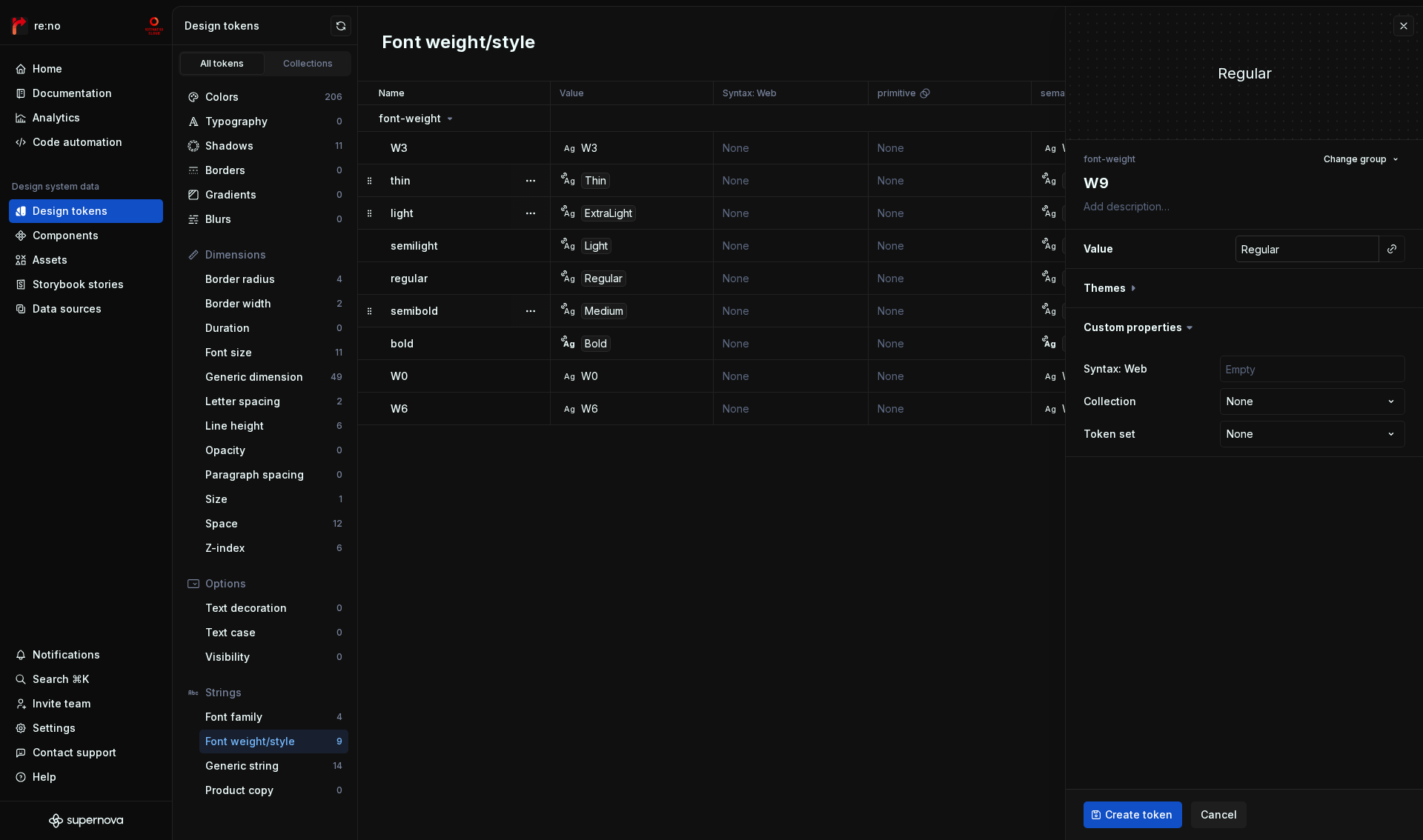
type textarea "W9"
click at [1301, 245] on input "Regular" at bounding box center [1308, 248] width 144 height 26
paste input "W0"
type textarea "*"
type input "W0"
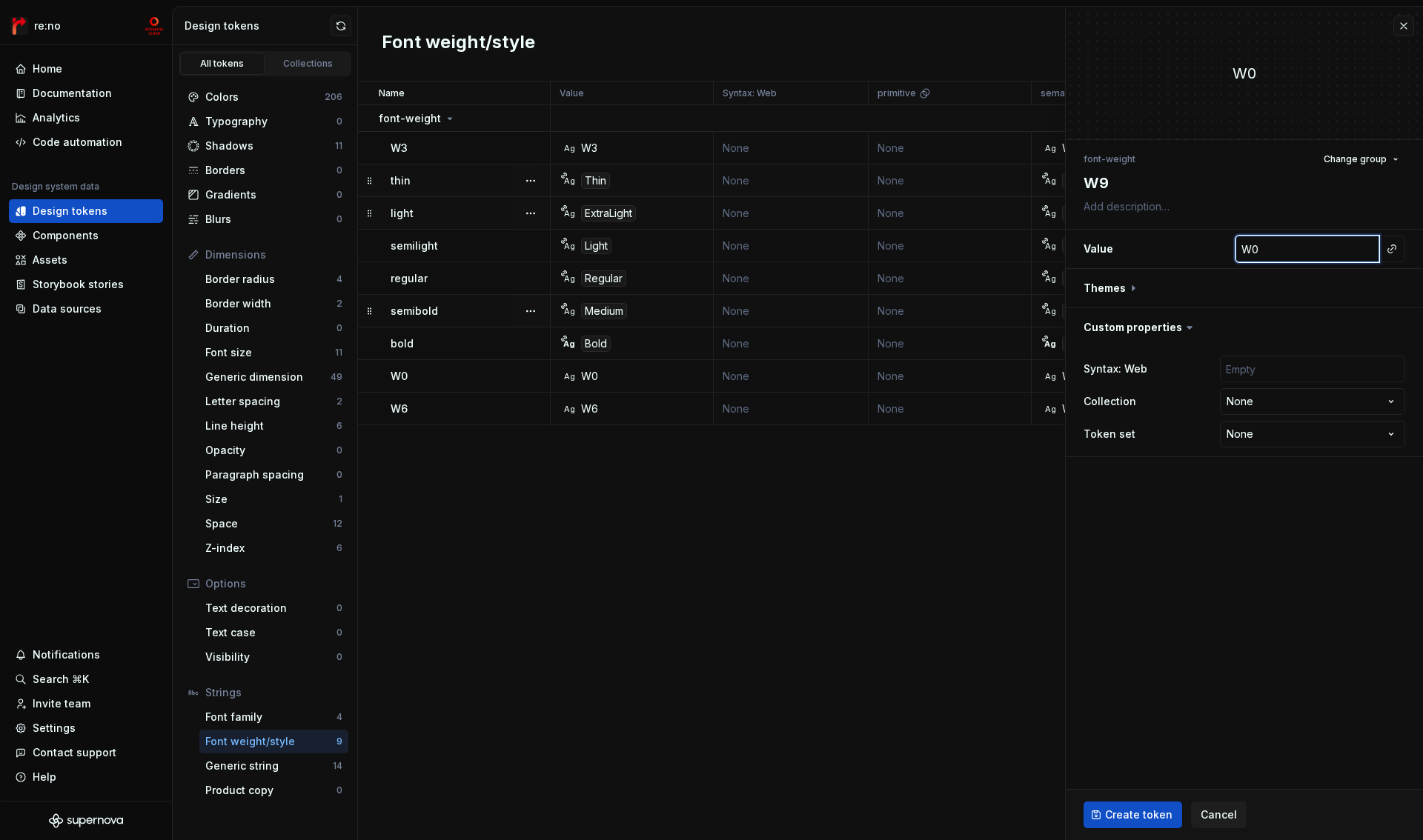
type textarea "*"
type input "W"
type textarea "*"
type input "W9"
click at [1116, 293] on button "button" at bounding box center [1244, 288] width 357 height 38
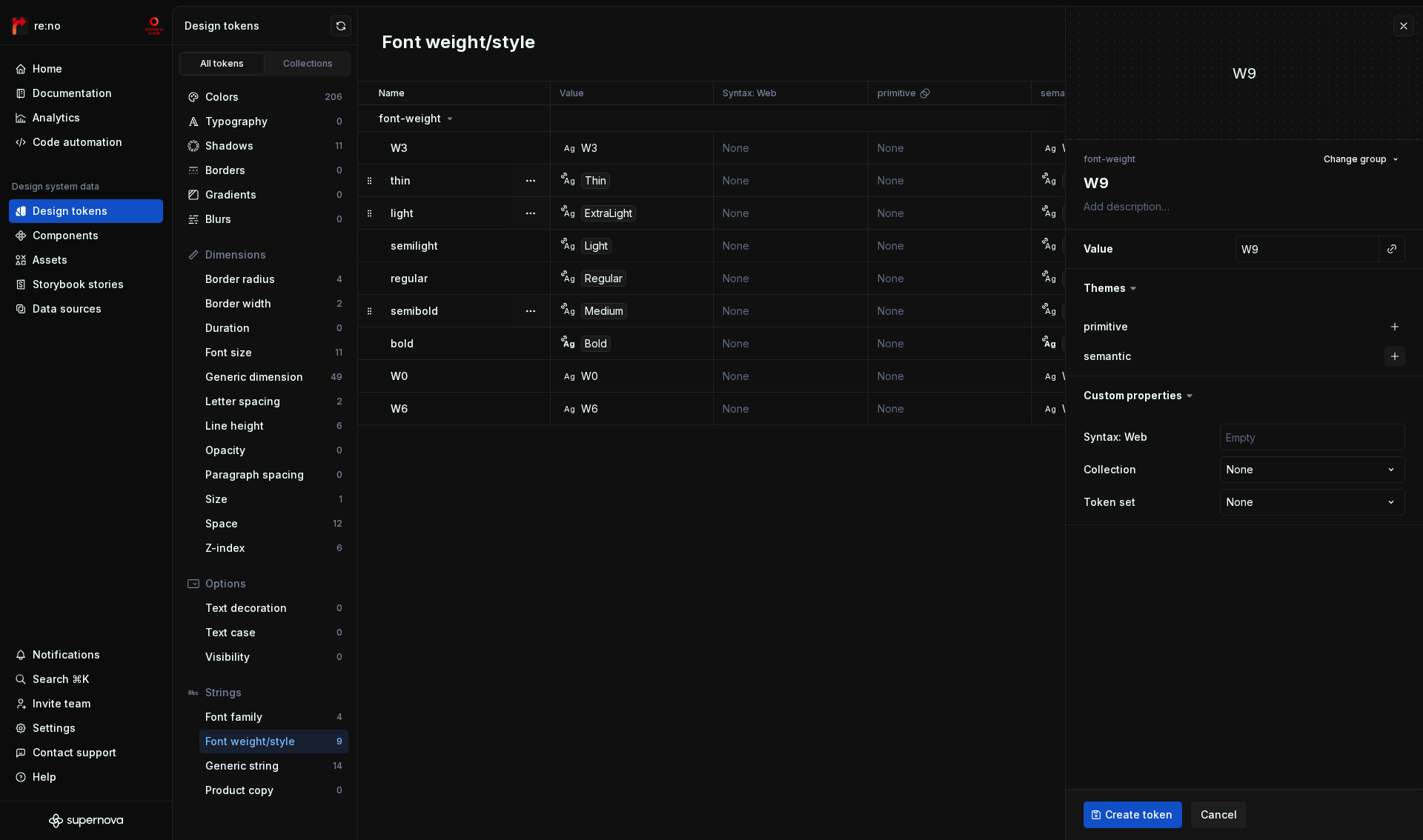
click at [1395, 356] on button "button" at bounding box center [1395, 356] width 21 height 21
type textarea "*"
click at [1266, 469] on html "re:no Home Documentation Analytics Code automation Design system data Design to…" at bounding box center [711, 420] width 1423 height 840
select select "**********"
click at [1128, 815] on span "Create token" at bounding box center [1138, 815] width 67 height 15
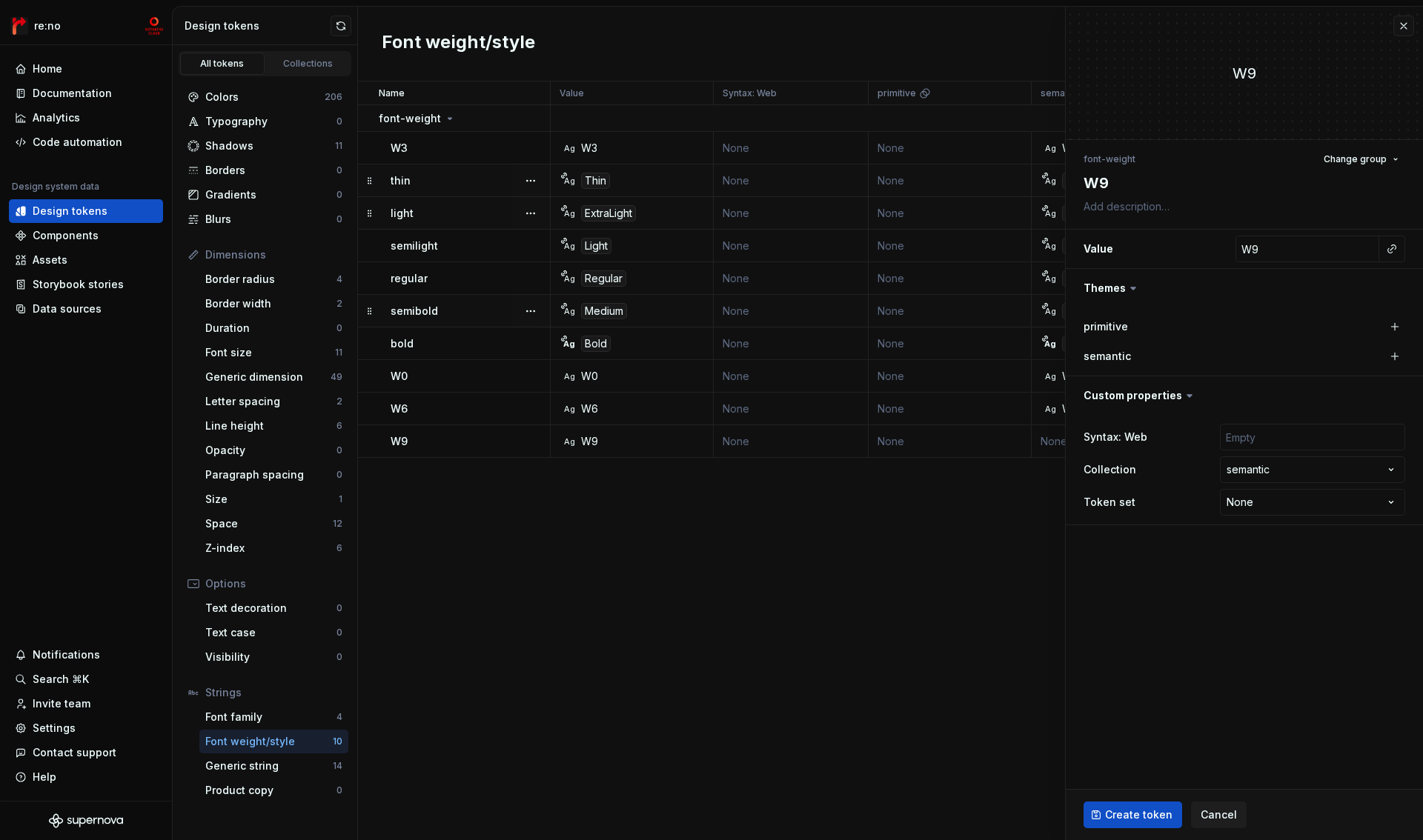
type textarea "*"
type input "Regular"
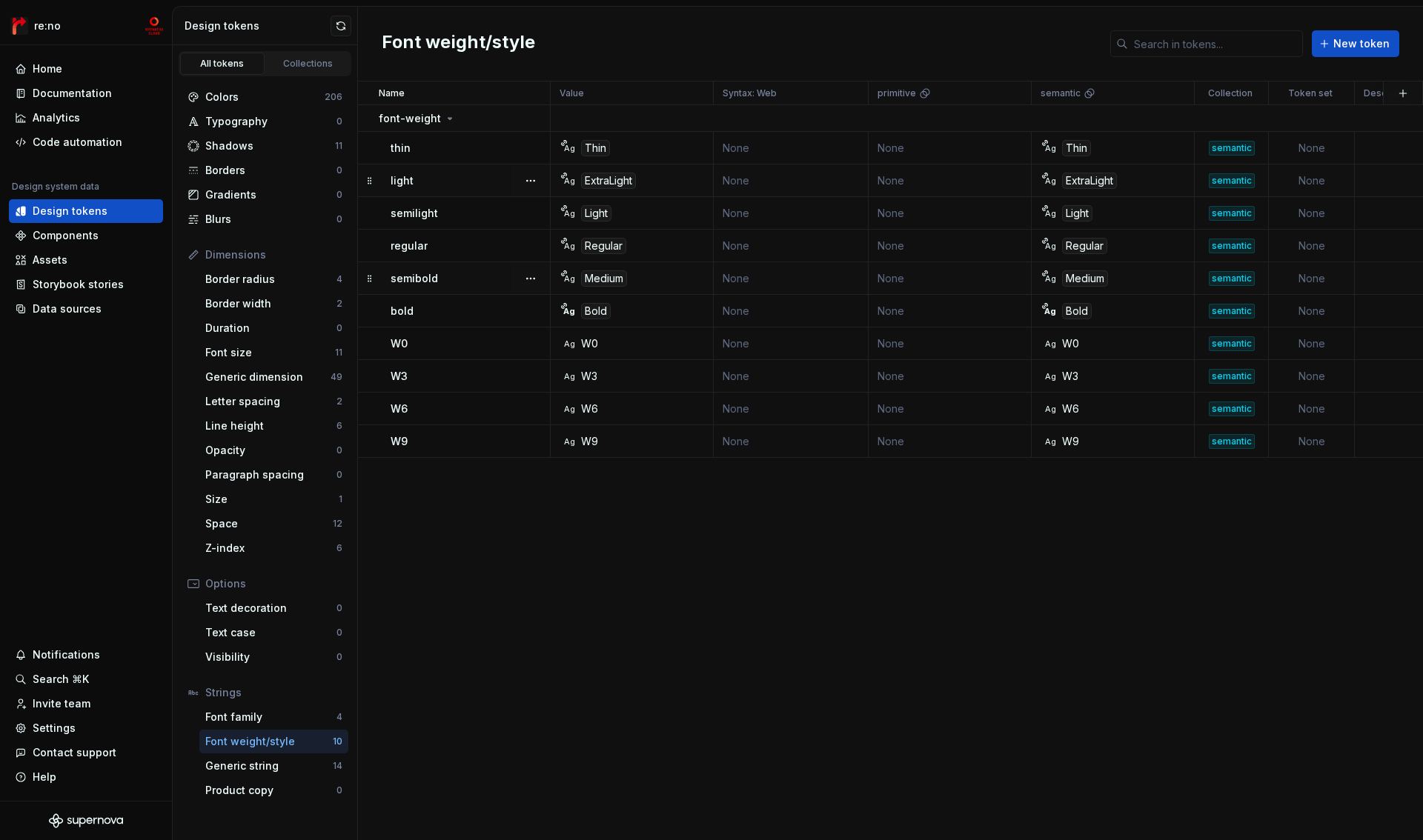
drag, startPoint x: 368, startPoint y: 147, endPoint x: 419, endPoint y: 6, distance: 149.9
click at [507, 118] on button "button" at bounding box center [506, 118] width 21 height 21
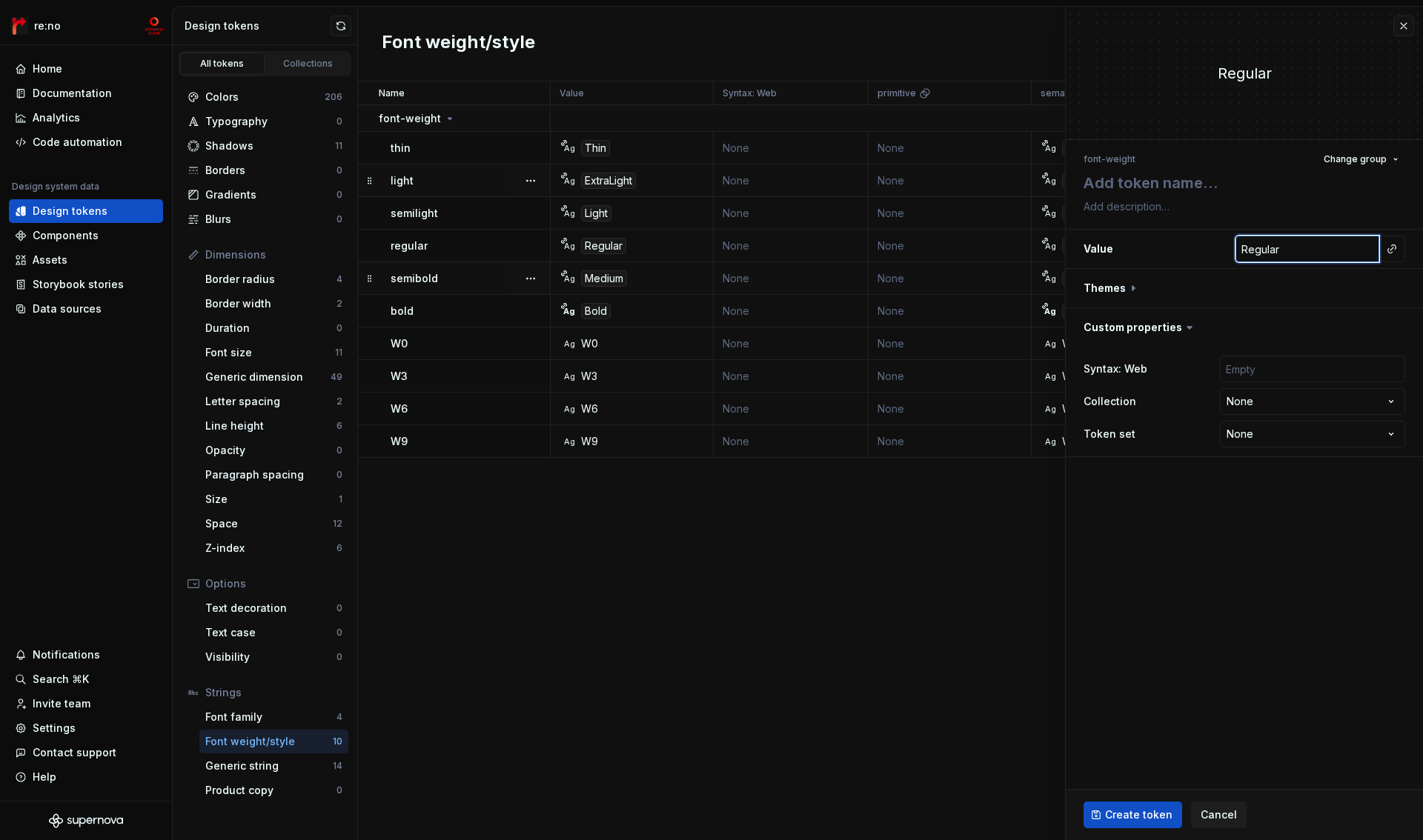
click at [1316, 253] on input "Regular" at bounding box center [1308, 248] width 144 height 26
click at [1368, 252] on input "Regular" at bounding box center [1308, 248] width 144 height 26
click at [1306, 254] on input "Regular" at bounding box center [1308, 248] width 144 height 26
type textarea "*"
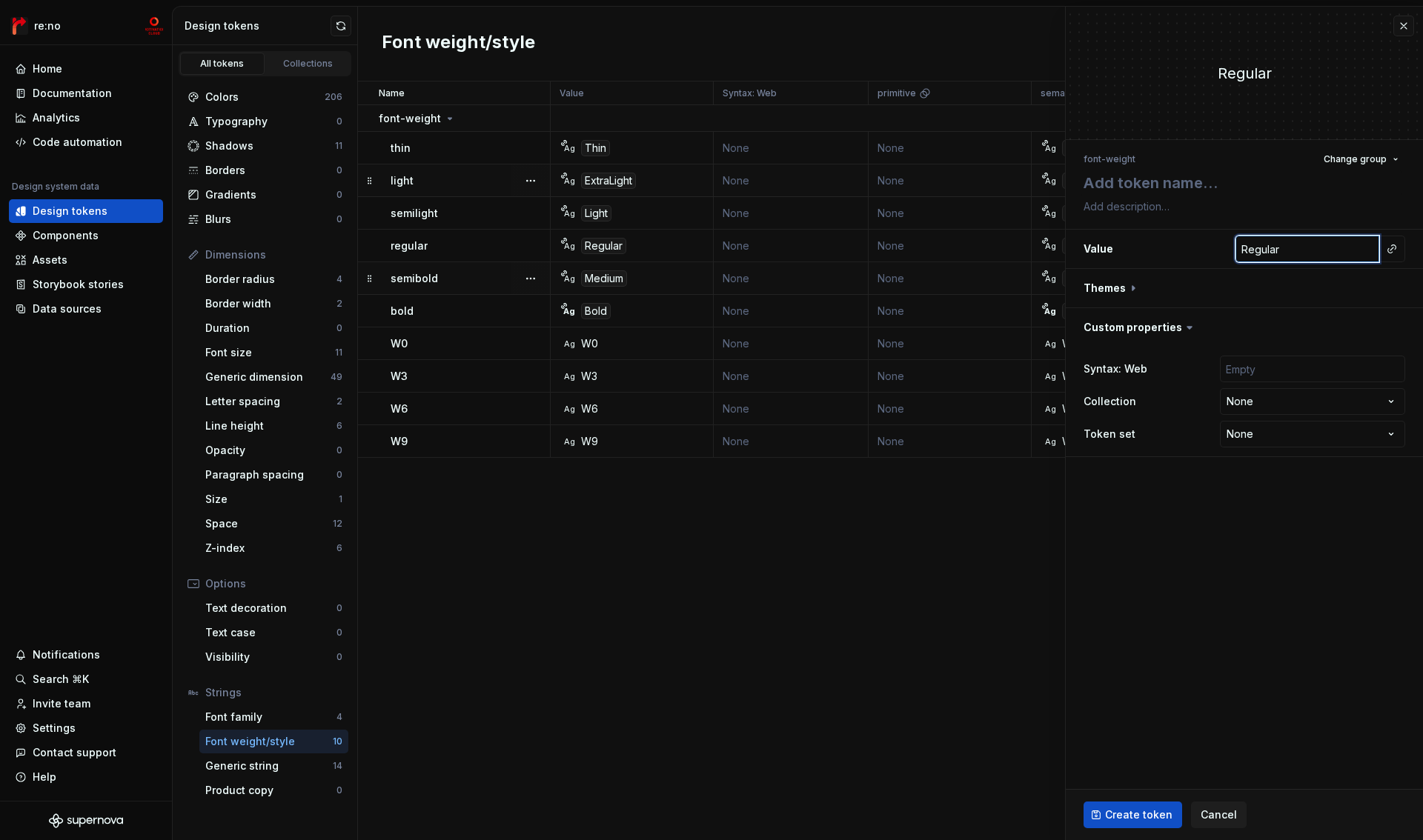
type input "1"
type textarea "*"
type input "10"
type textarea "*"
type input "100"
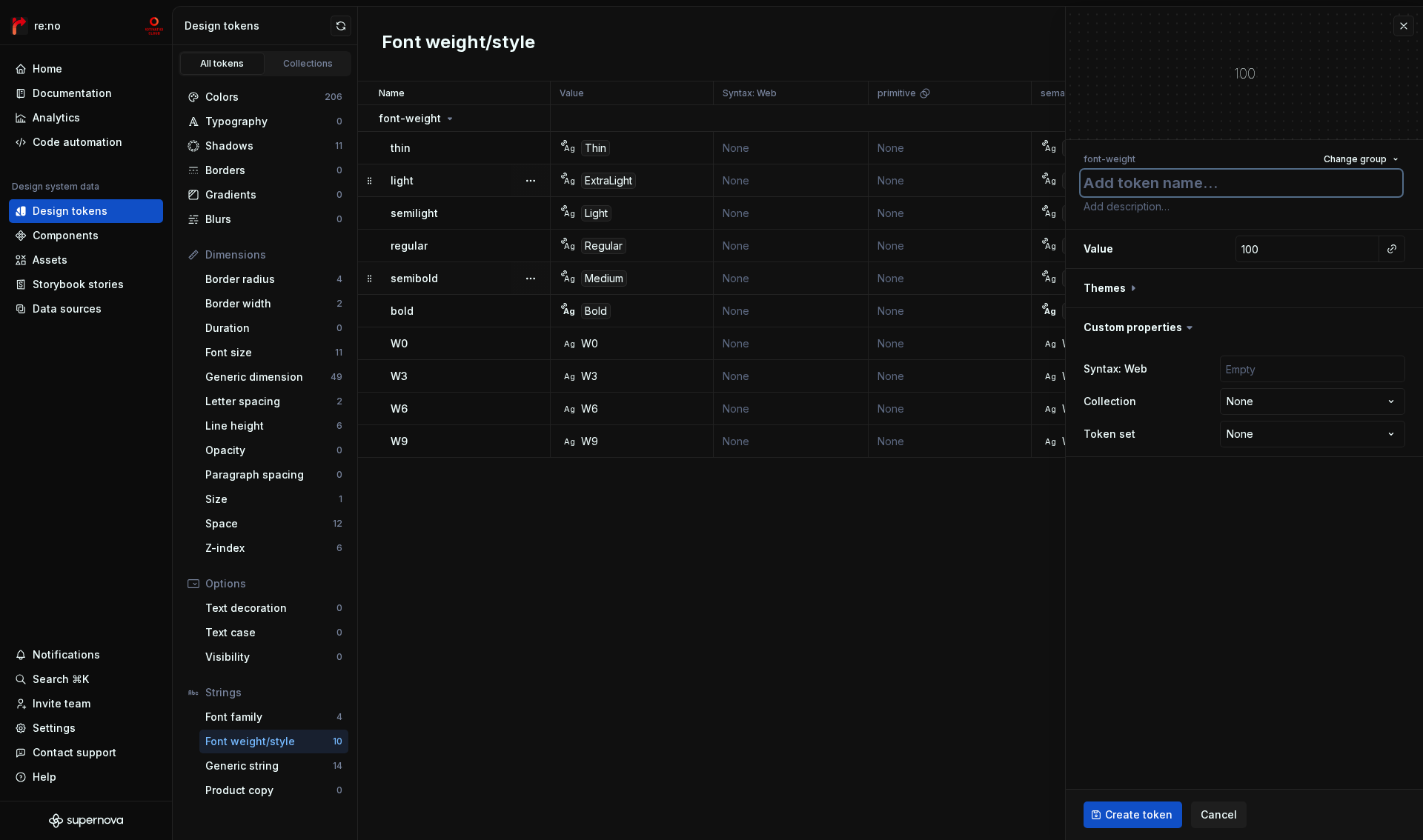
click at [1145, 174] on textarea at bounding box center [1241, 183] width 322 height 26
type textarea "*"
type textarea "1"
type textarea "*"
type textarea "10"
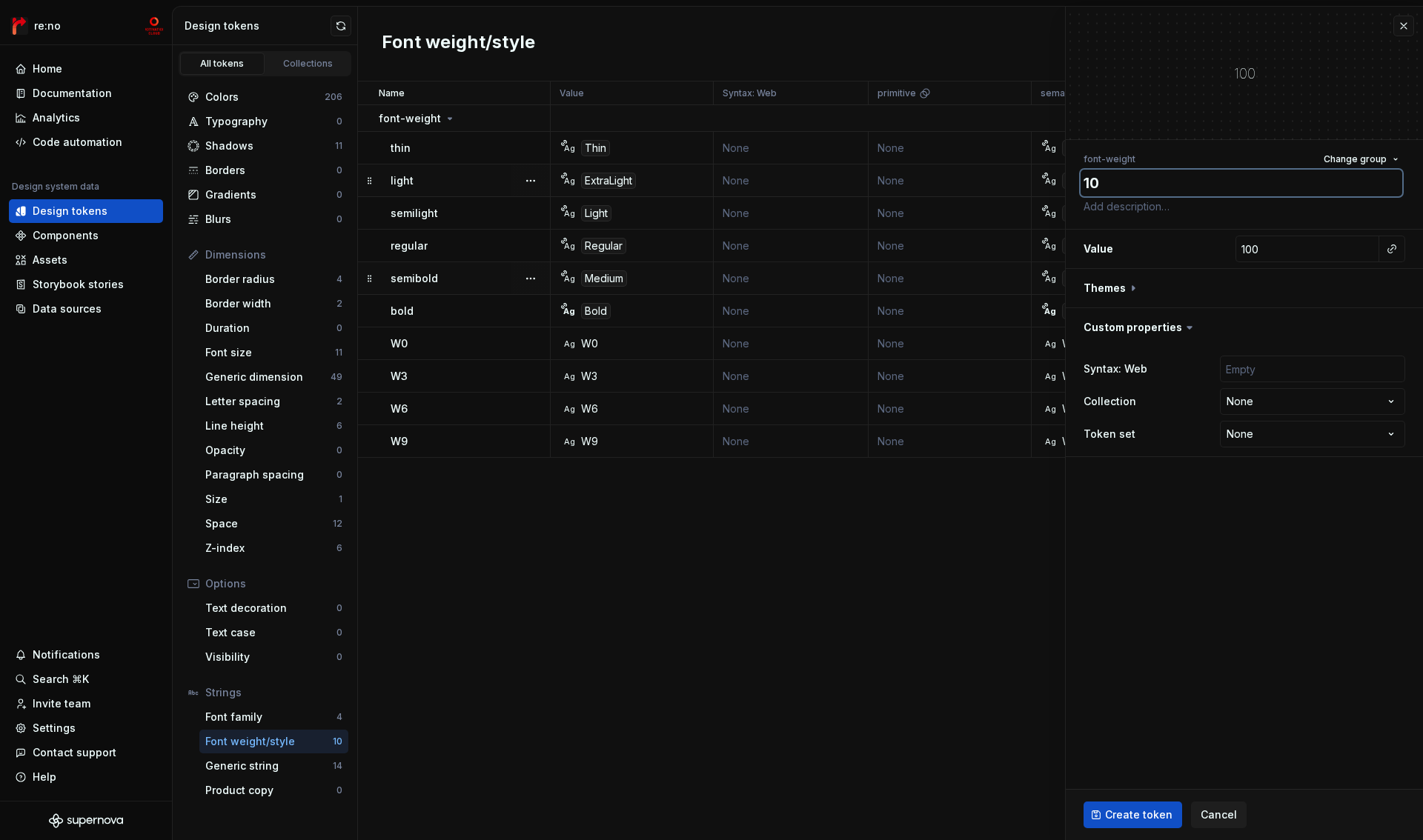
type textarea "*"
type textarea "100"
click at [1199, 521] on fieldset "100 font-weight Change group 100 Value 100 Themes Custom properties Syntax: Web…" at bounding box center [1244, 423] width 357 height 834
click at [1086, 286] on button "button" at bounding box center [1244, 288] width 357 height 38
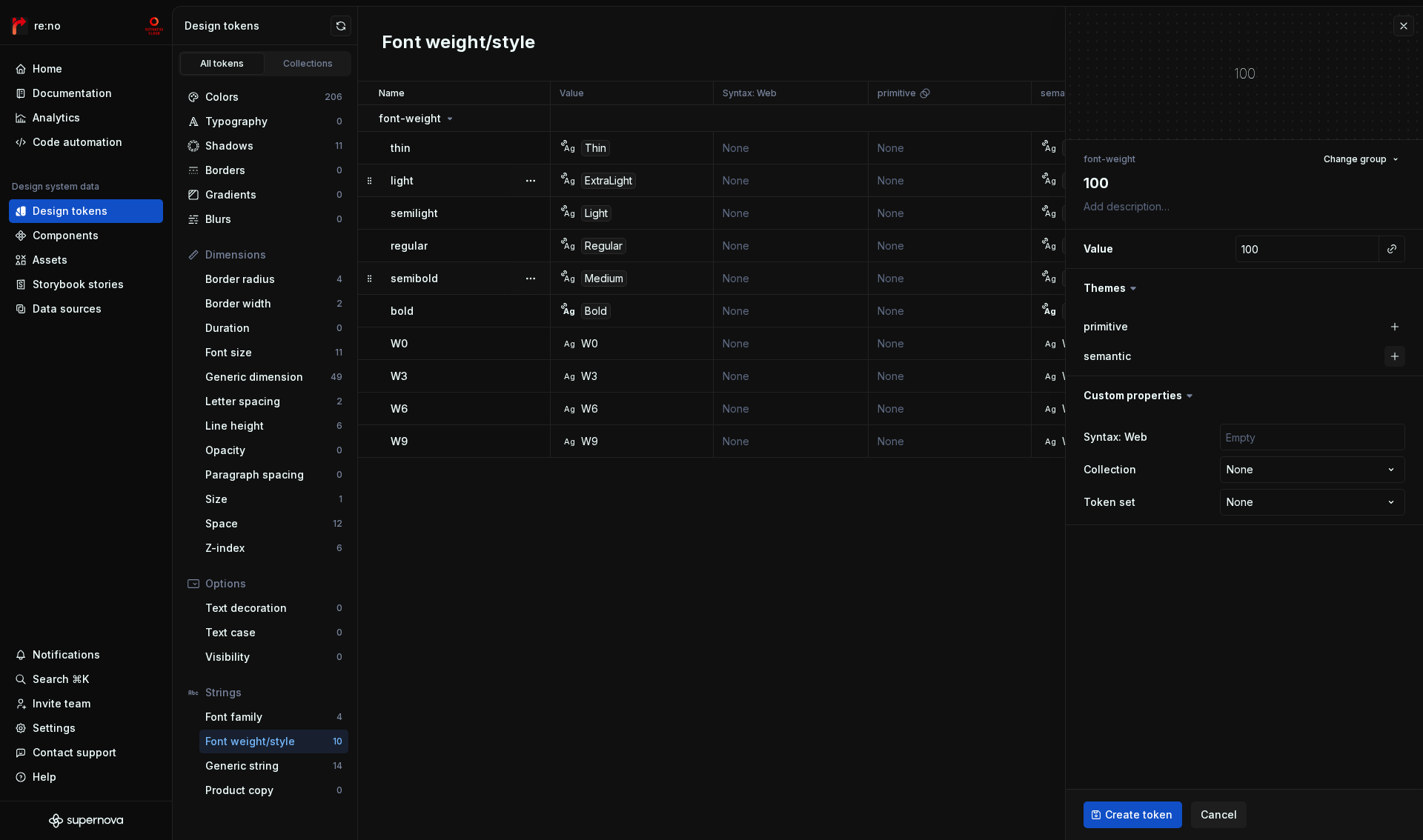
click at [1393, 355] on button "button" at bounding box center [1395, 356] width 21 height 21
type textarea "*"
click at [1398, 463] on html "re:no Home Documentation Analytics Code automation Design system data Design to…" at bounding box center [711, 420] width 1423 height 840
select select "**********"
click at [1148, 811] on span "Create token" at bounding box center [1138, 815] width 67 height 15
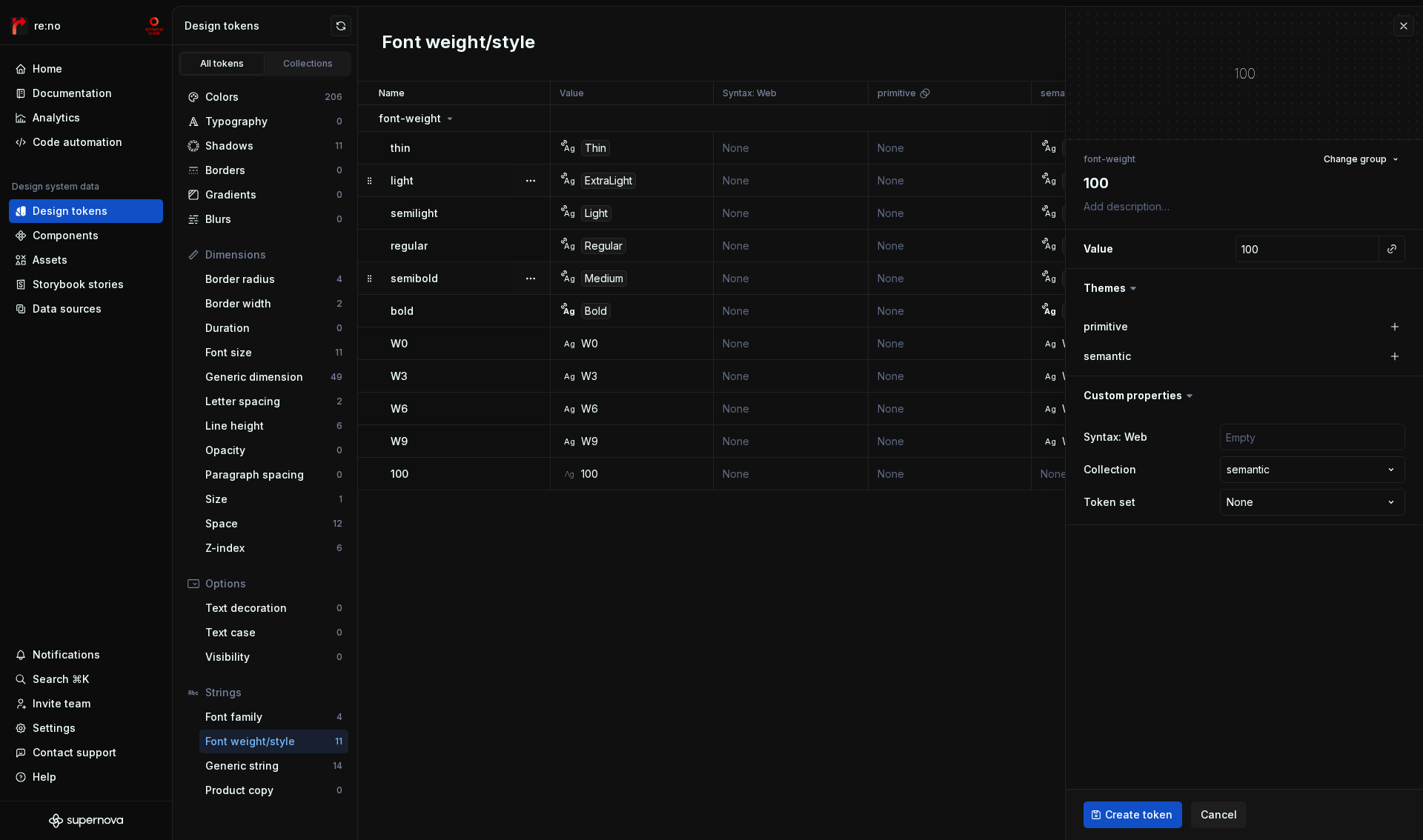
type textarea "*"
type input "Regular"
click at [636, 571] on div "Name Value Syntax: Web primitive semantic Collection Token set Description Last…" at bounding box center [890, 461] width 1065 height 759
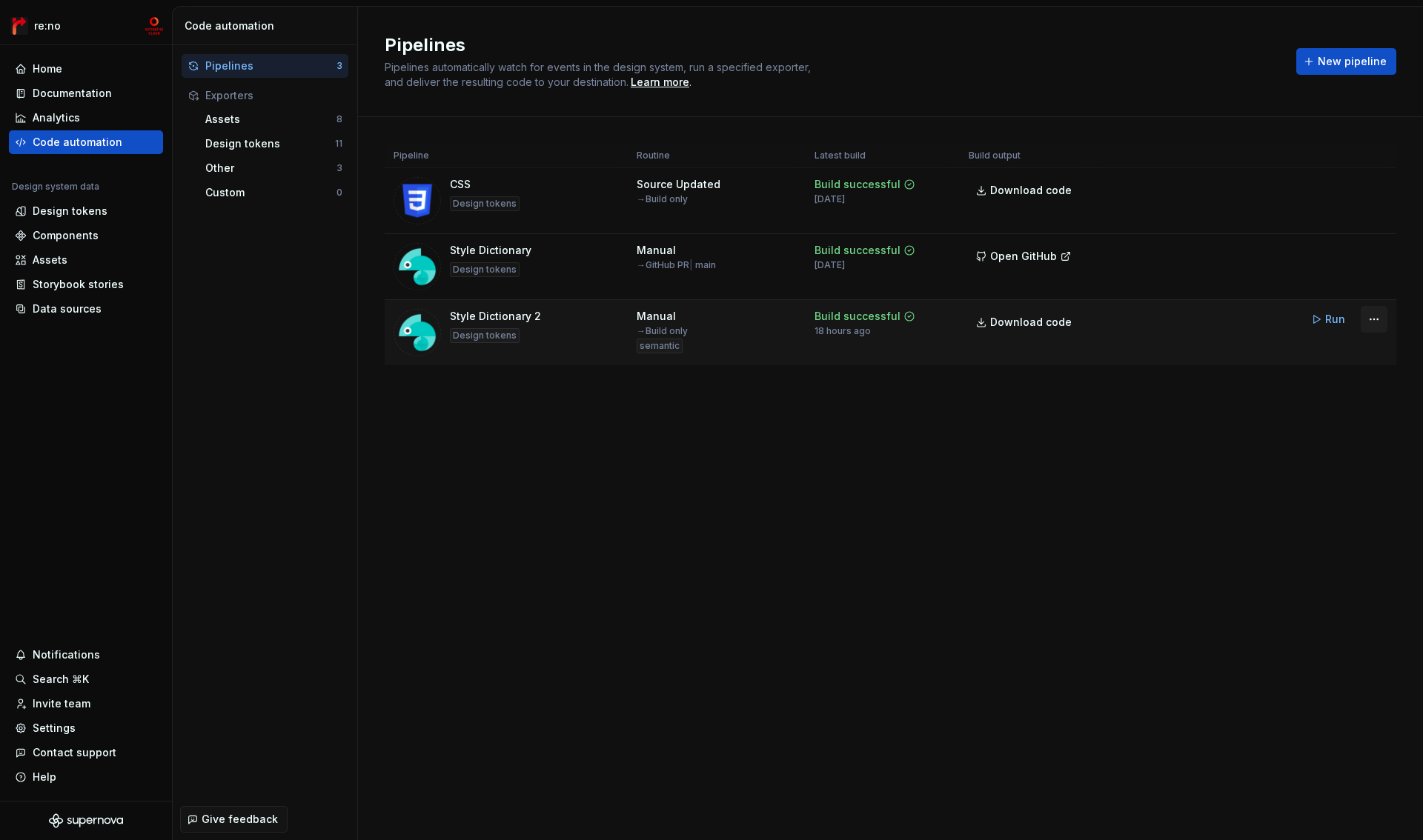
click at [1382, 320] on html "re:no Home Documentation Analytics Code automation Design system data Design to…" at bounding box center [711, 420] width 1423 height 840
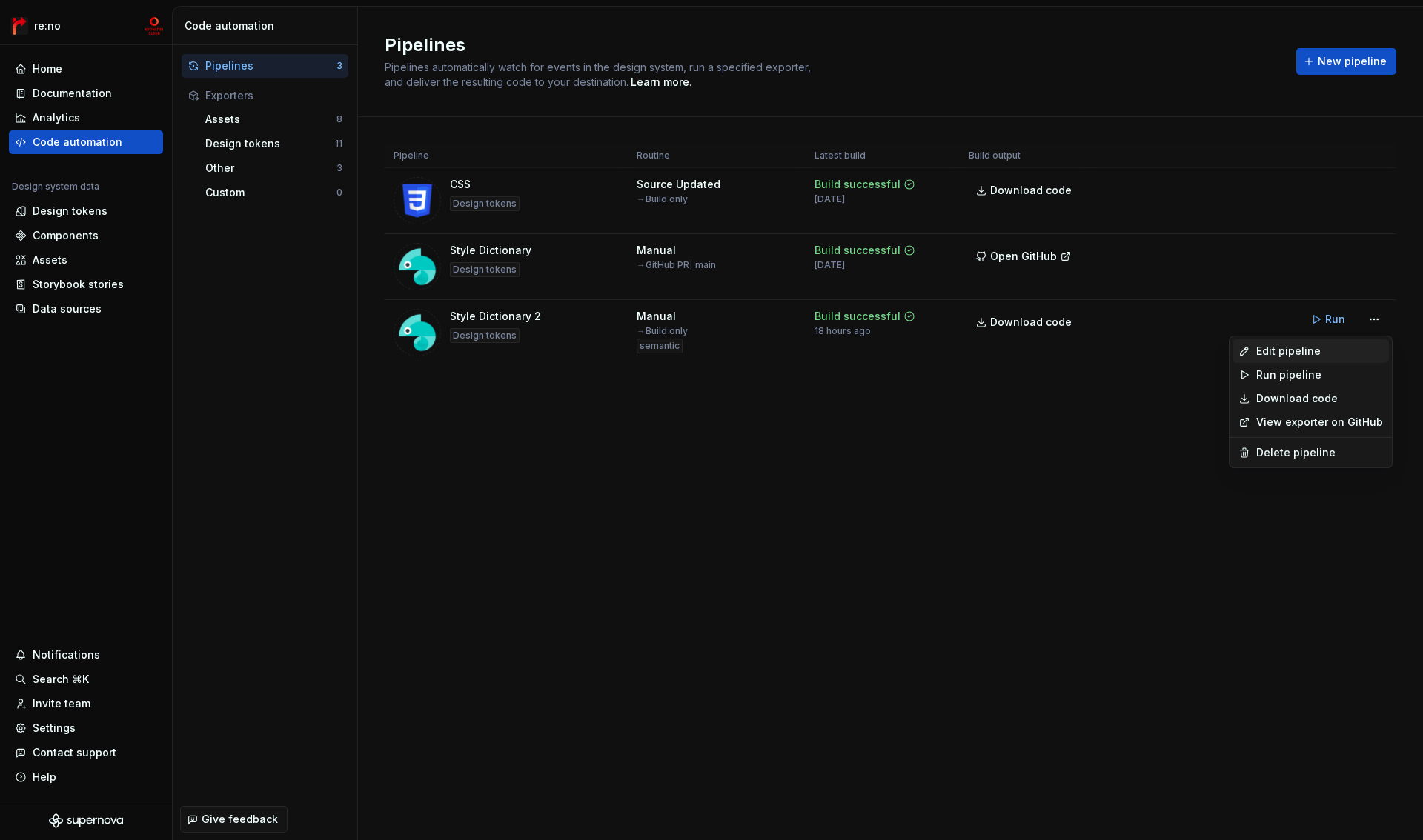
click at [1333, 347] on div "Edit pipeline" at bounding box center [1319, 351] width 126 height 15
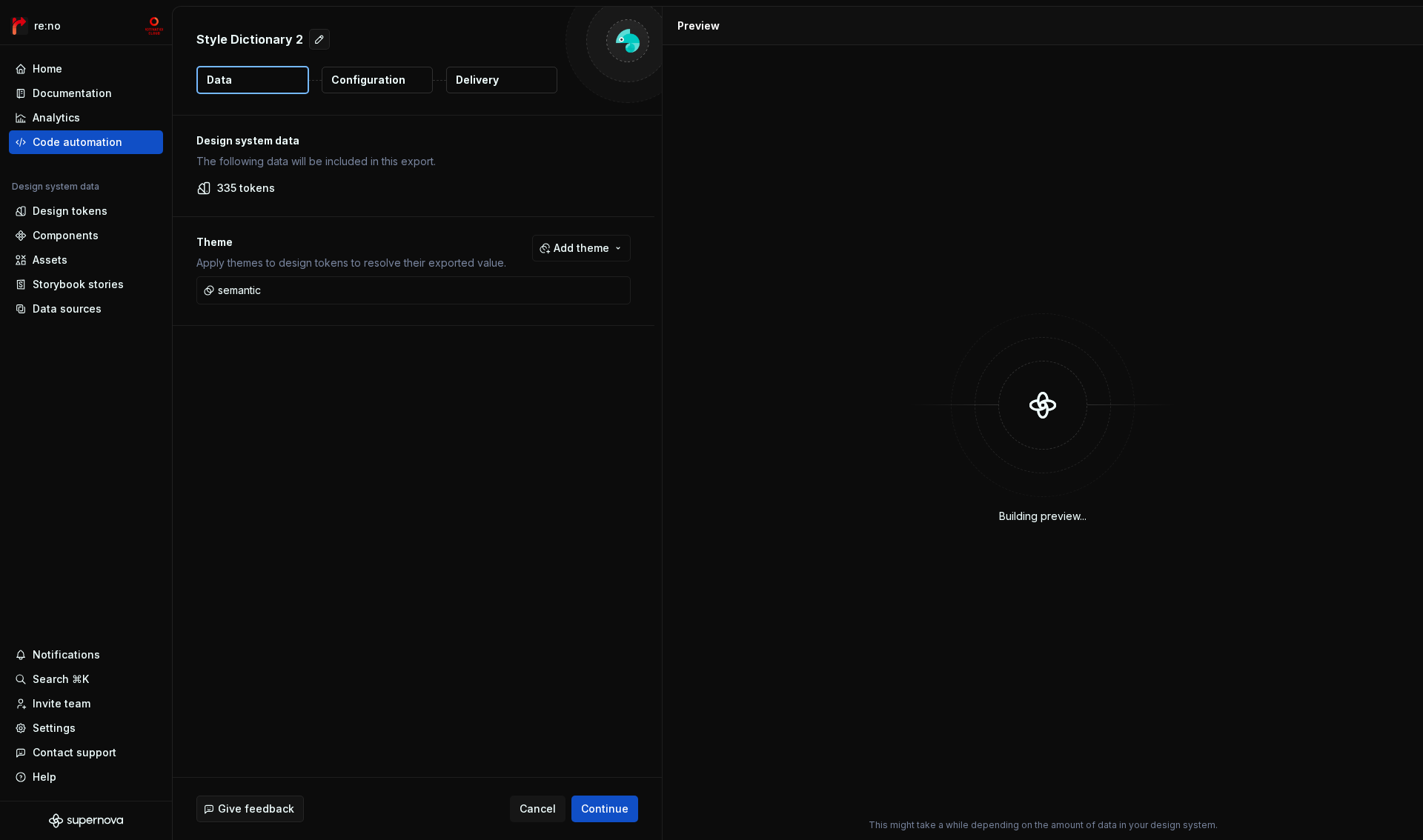
click at [401, 78] on button "Configuration" at bounding box center [377, 79] width 111 height 26
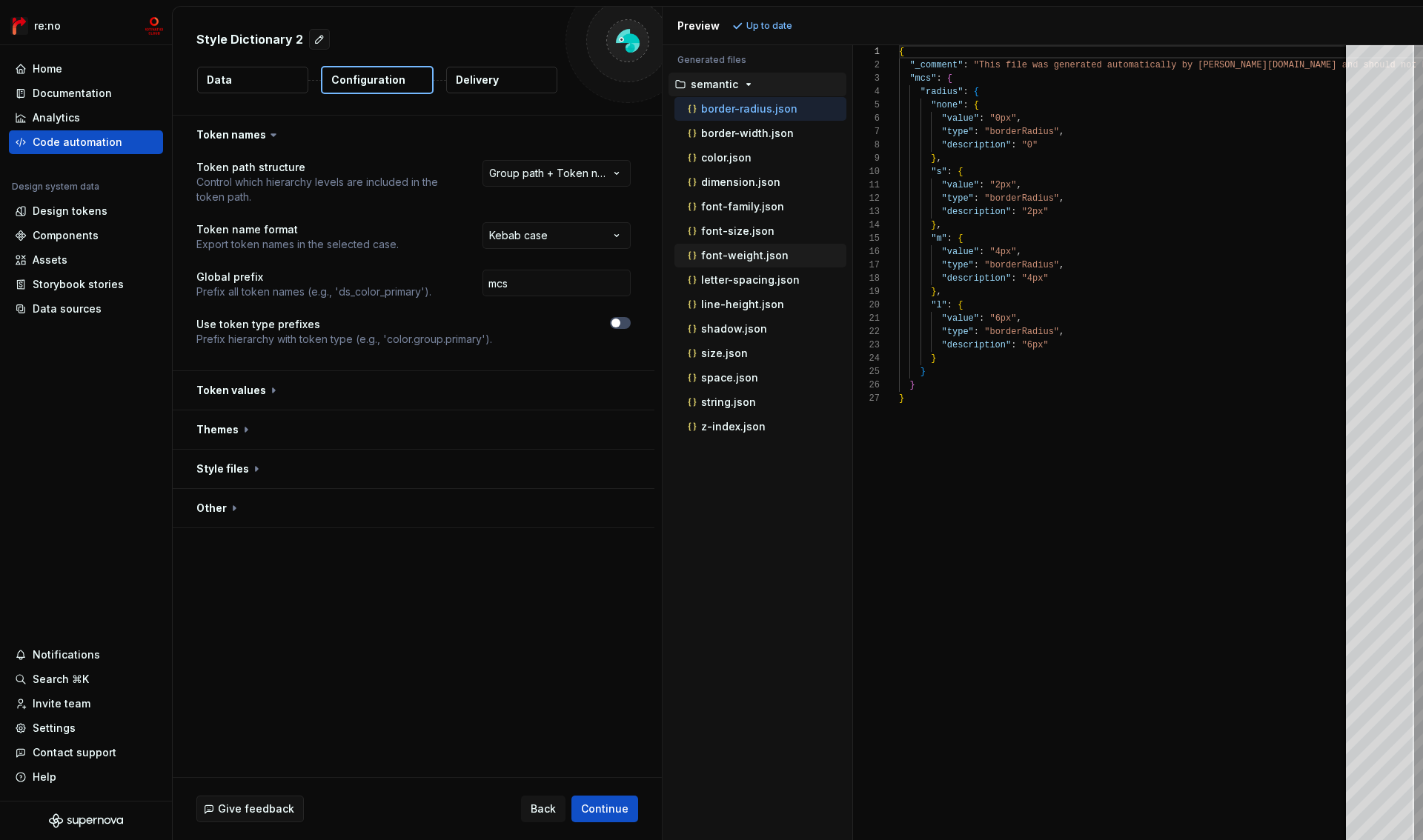
click at [749, 255] on p "font-weight.json" at bounding box center [745, 255] width 87 height 12
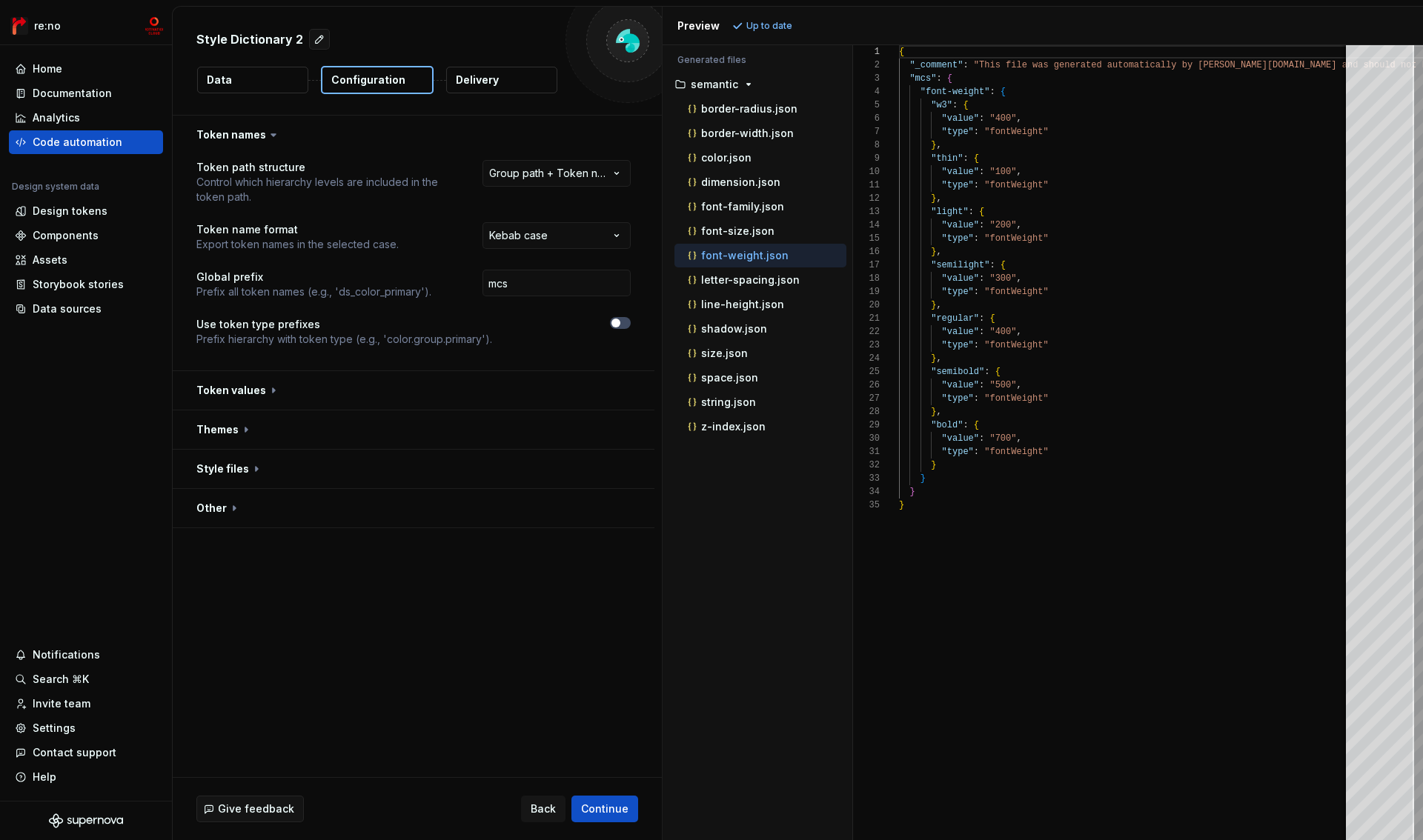
scroll to position [134, 0]
click at [236, 395] on button "button" at bounding box center [414, 390] width 482 height 38
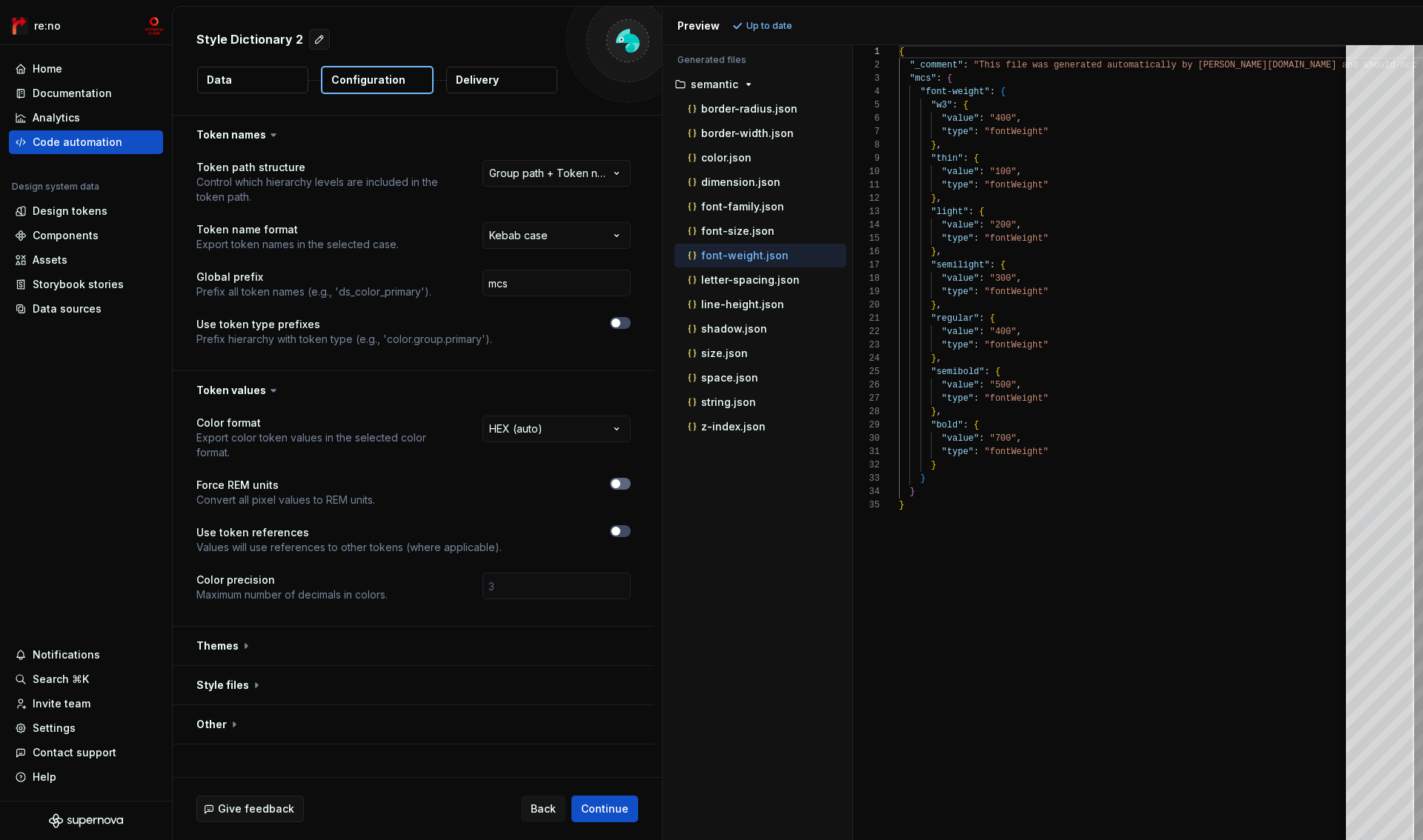
click at [615, 483] on span "button" at bounding box center [616, 484] width 9 height 9
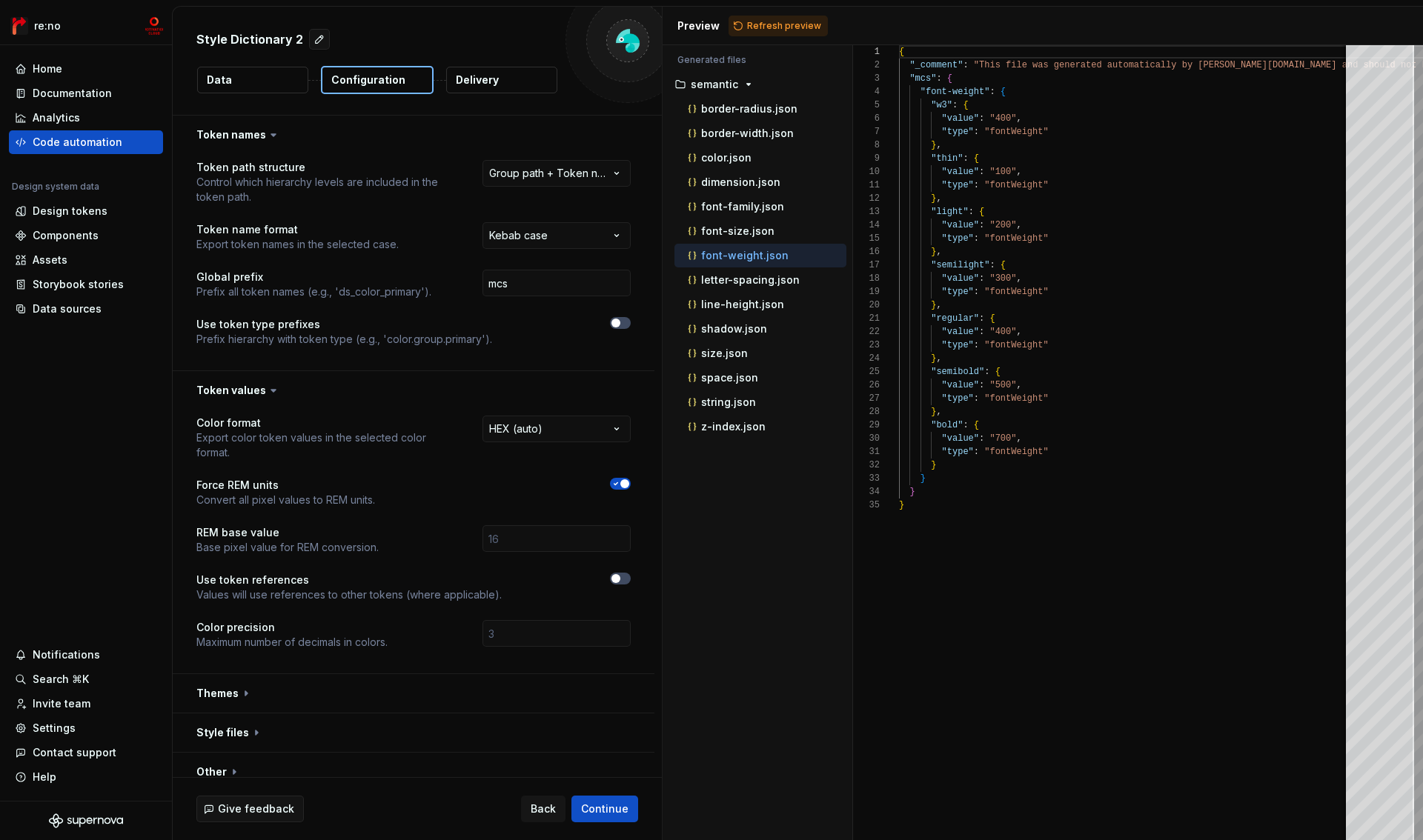
click at [773, 26] on span "Refresh preview" at bounding box center [785, 25] width 75 height 12
type textarea "**********"
click at [611, 486] on icon "button" at bounding box center [616, 484] width 12 height 9
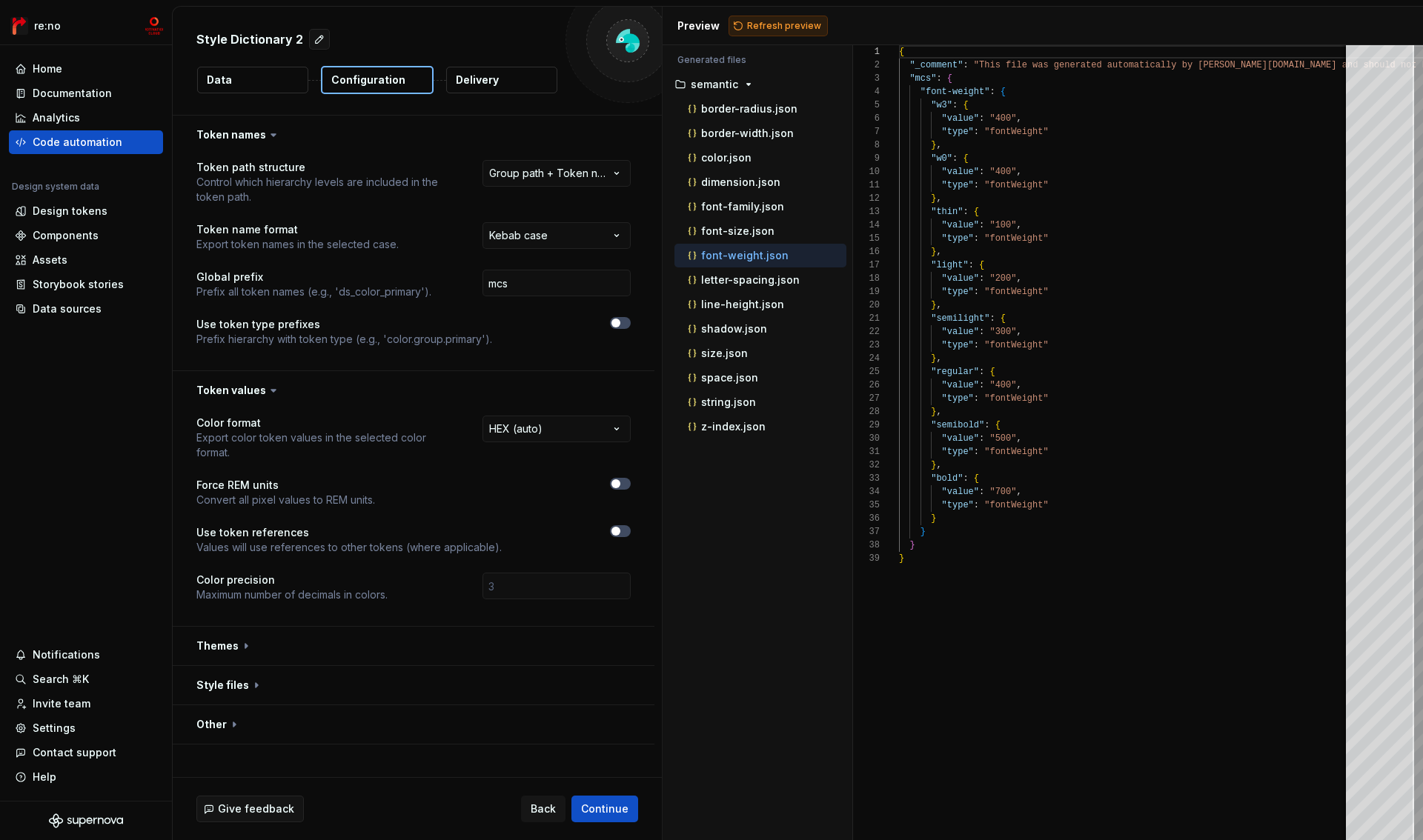
click at [780, 29] on span "Refresh preview" at bounding box center [785, 25] width 75 height 12
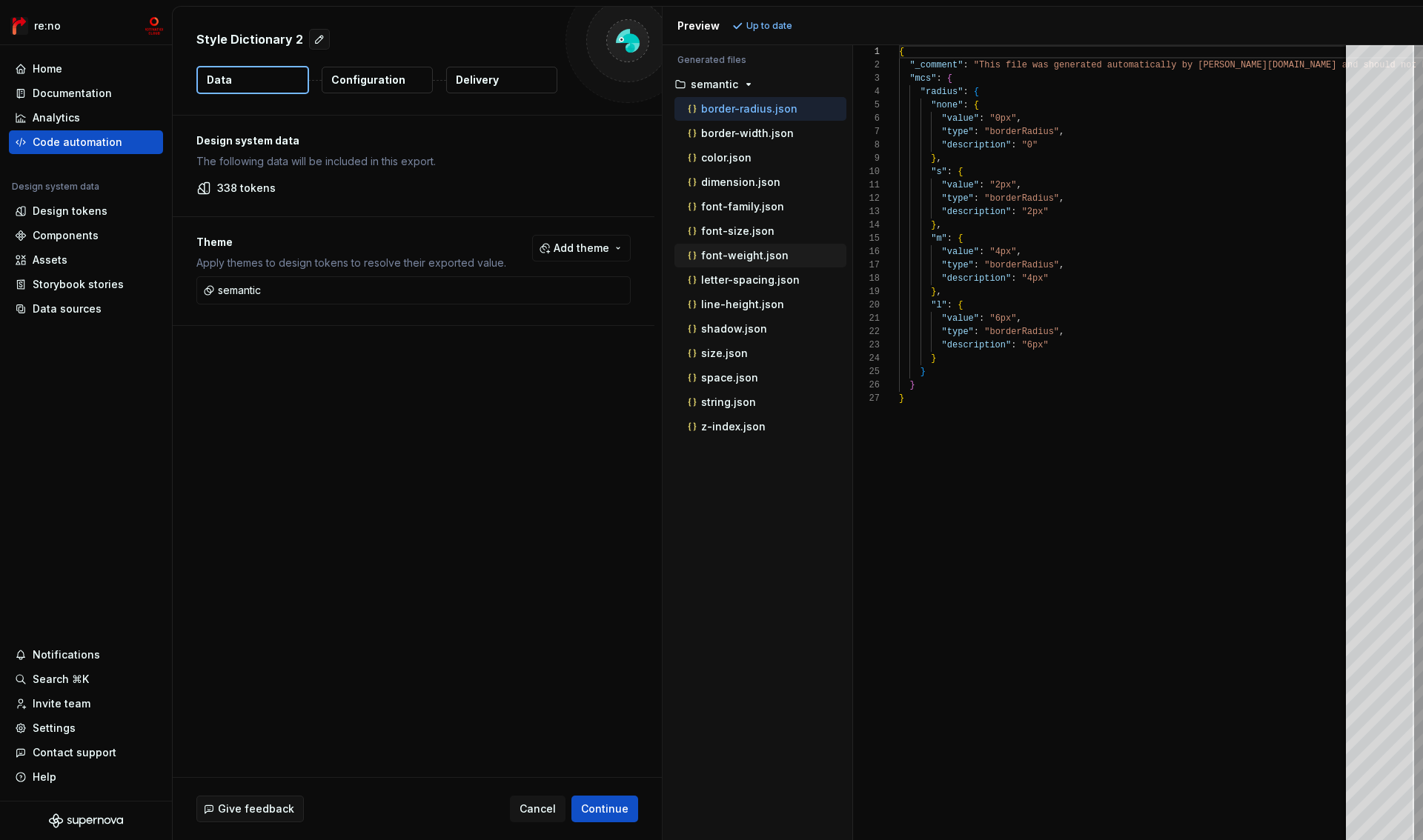
click at [751, 255] on p "font-weight.json" at bounding box center [745, 255] width 87 height 12
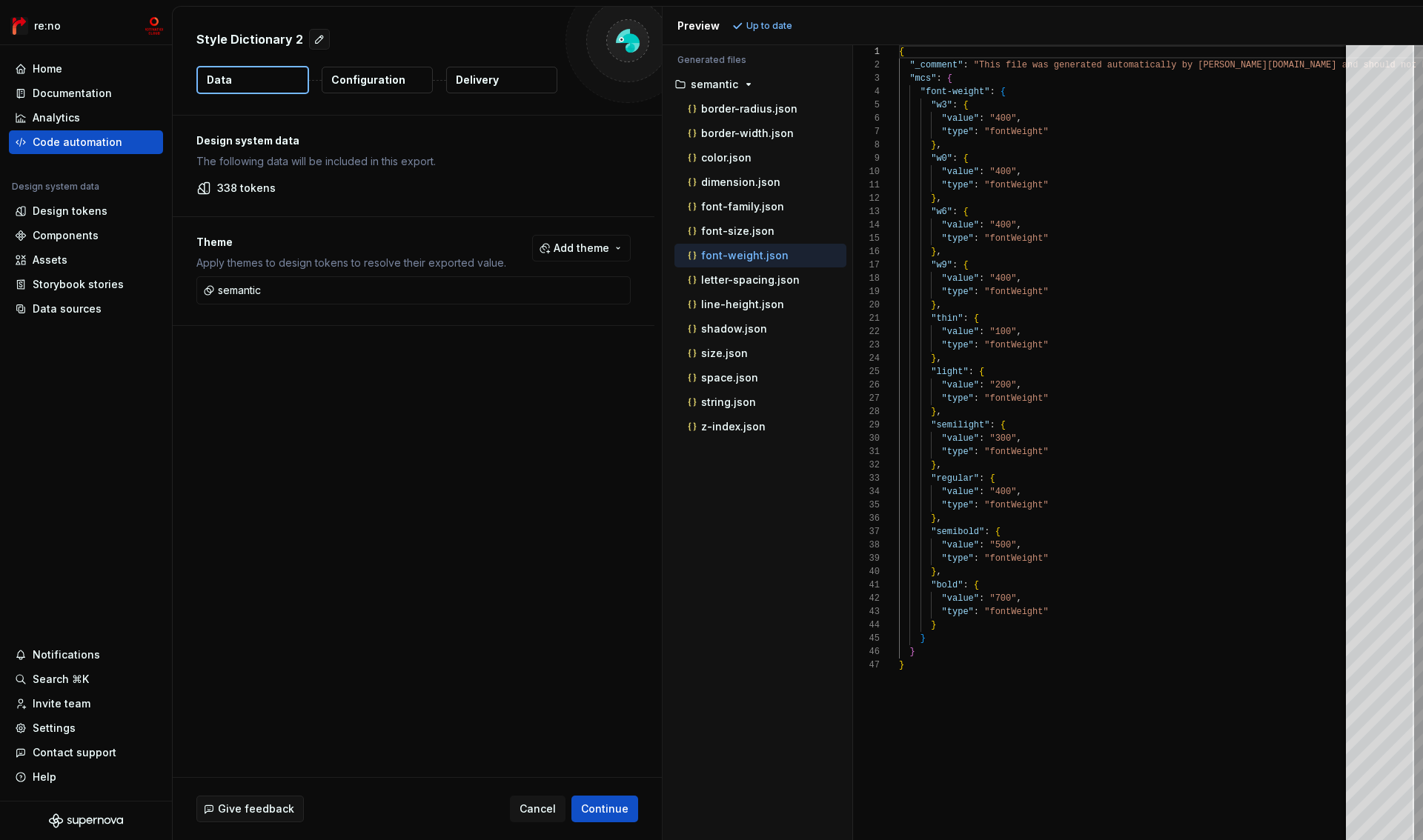
click at [397, 80] on p "Configuration" at bounding box center [368, 80] width 75 height 15
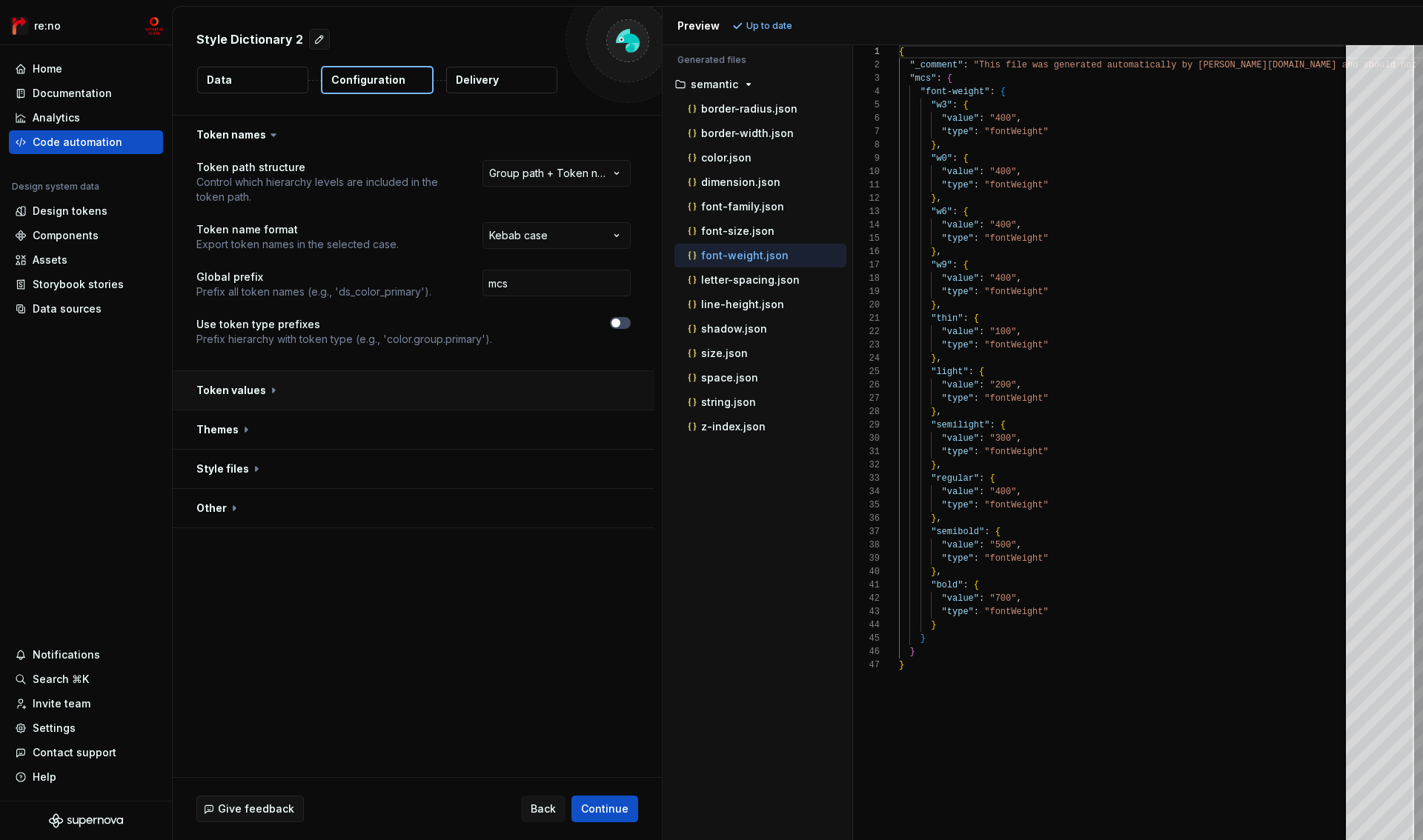
click at [230, 391] on button "button" at bounding box center [414, 390] width 482 height 38
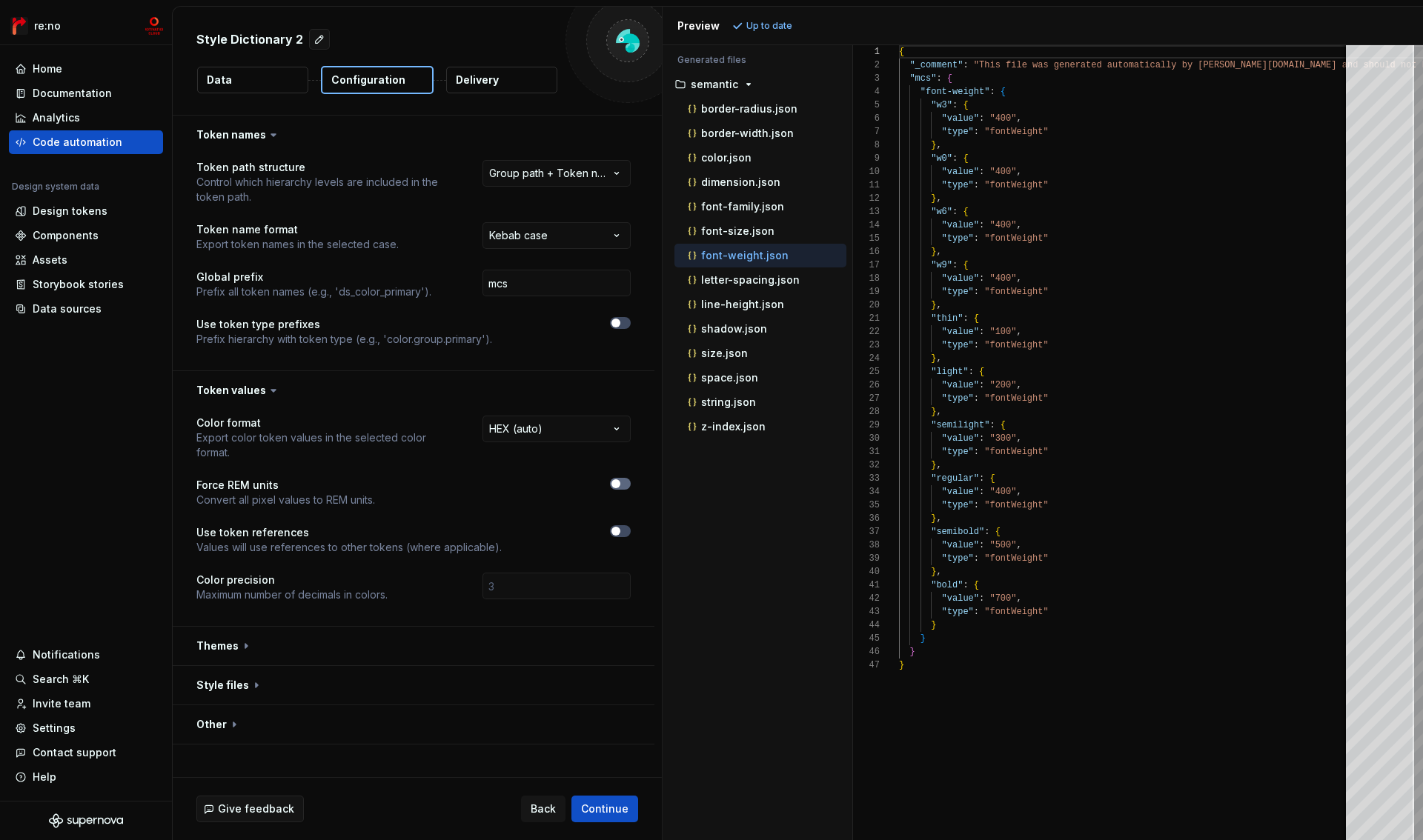
click at [616, 484] on span "button" at bounding box center [616, 484] width 9 height 9
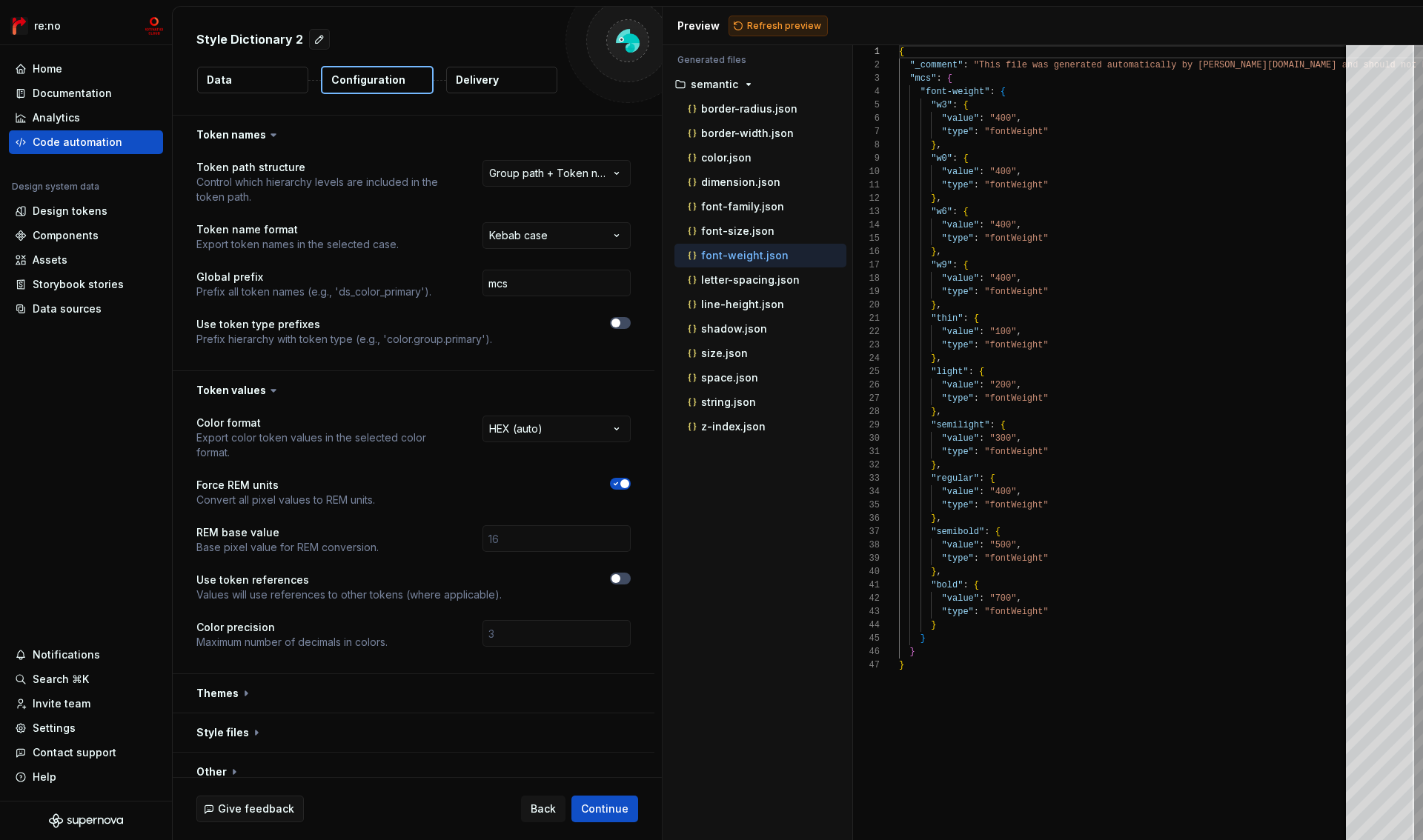
click at [775, 24] on span "Refresh preview" at bounding box center [785, 25] width 75 height 12
type textarea "**********"
